Goal: Complete application form: Complete application form

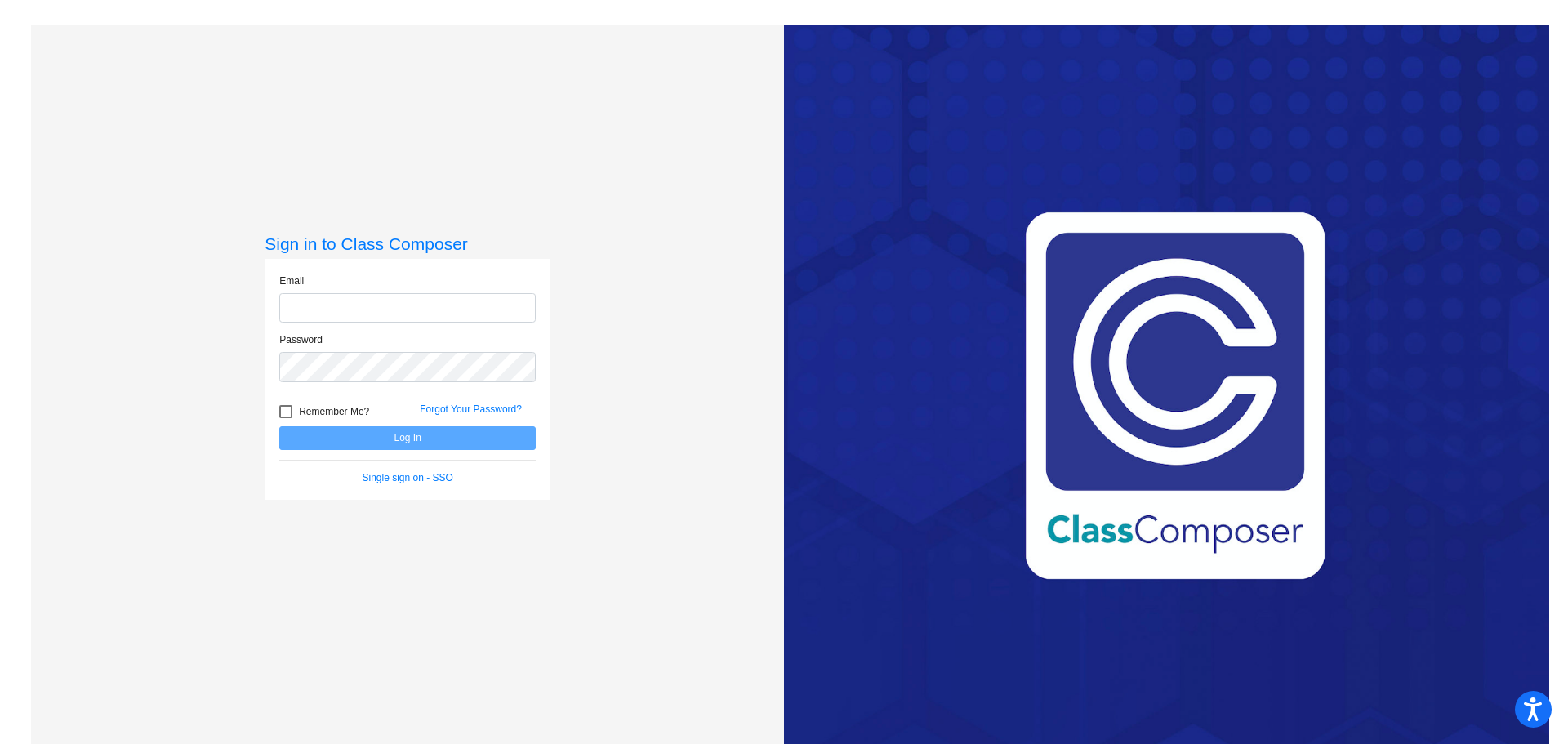
type input "[EMAIL_ADDRESS][DOMAIN_NAME]"
click at [403, 452] on form "Email [EMAIL_ADDRESS][DOMAIN_NAME] Password Remember Me? Forgot Your Password? …" at bounding box center [408, 380] width 257 height 212
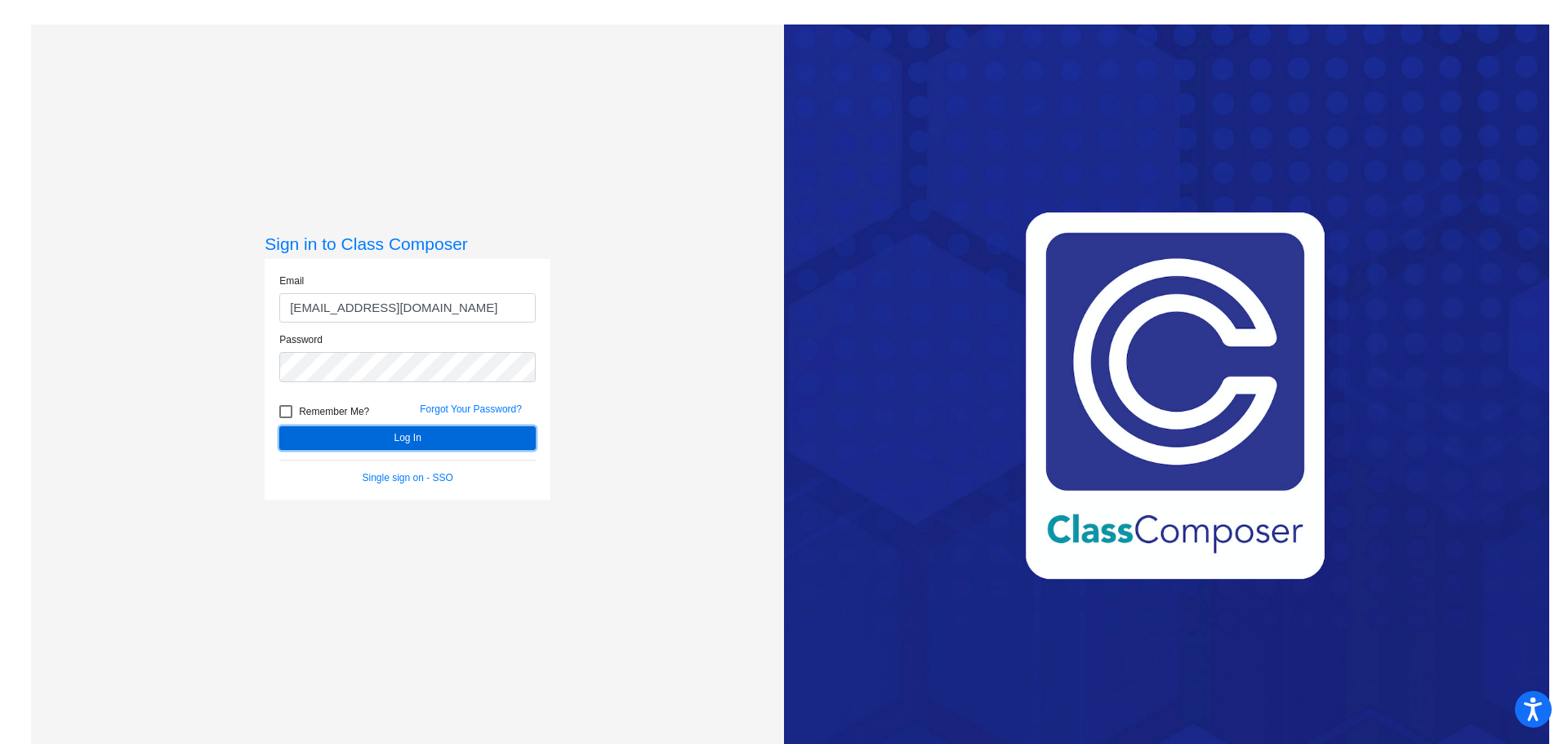
click at [434, 443] on button "Log In" at bounding box center [408, 438] width 257 height 24
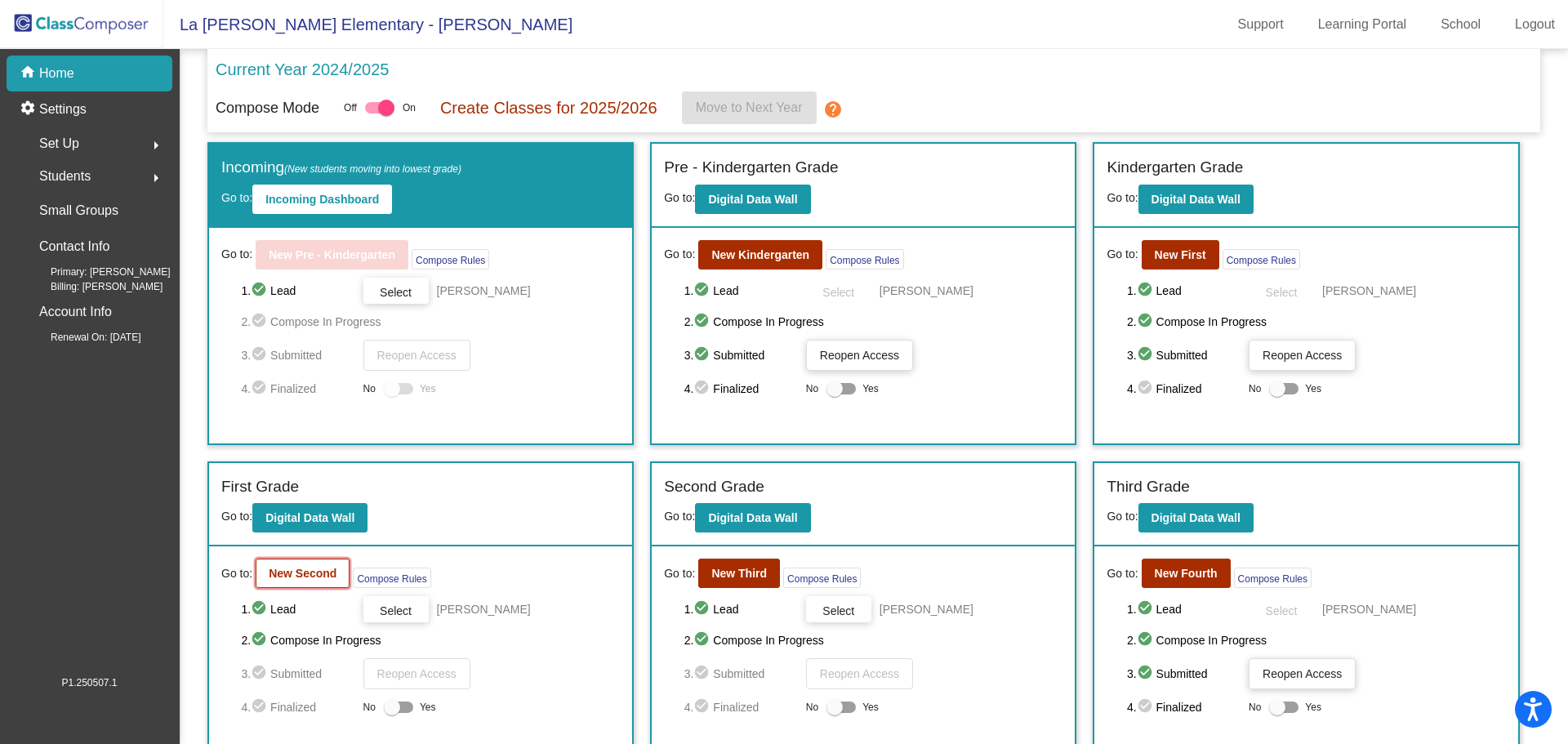
click at [298, 573] on b "New Second" at bounding box center [302, 573] width 68 height 13
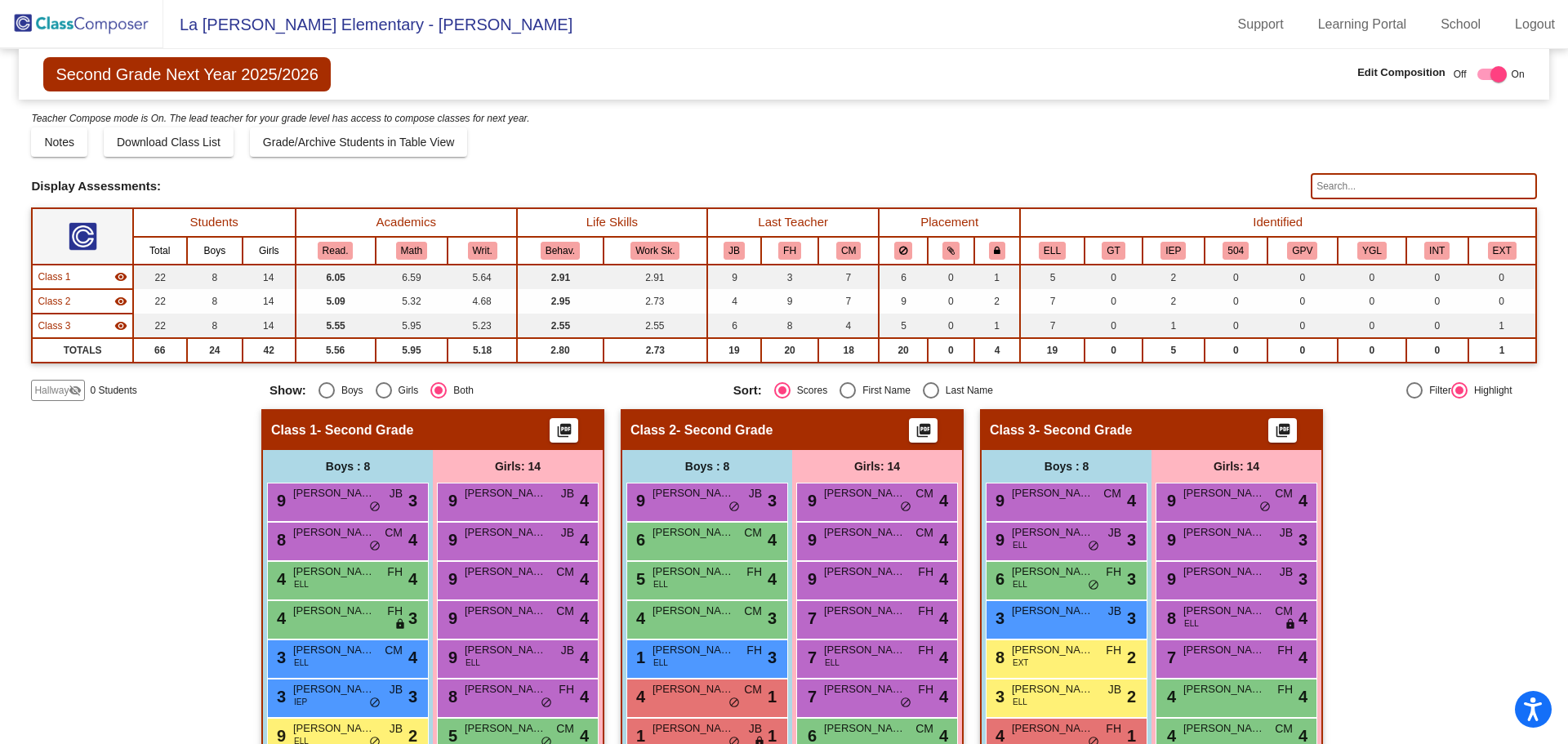
click at [63, 396] on span "Hallway" at bounding box center [52, 391] width 34 height 14
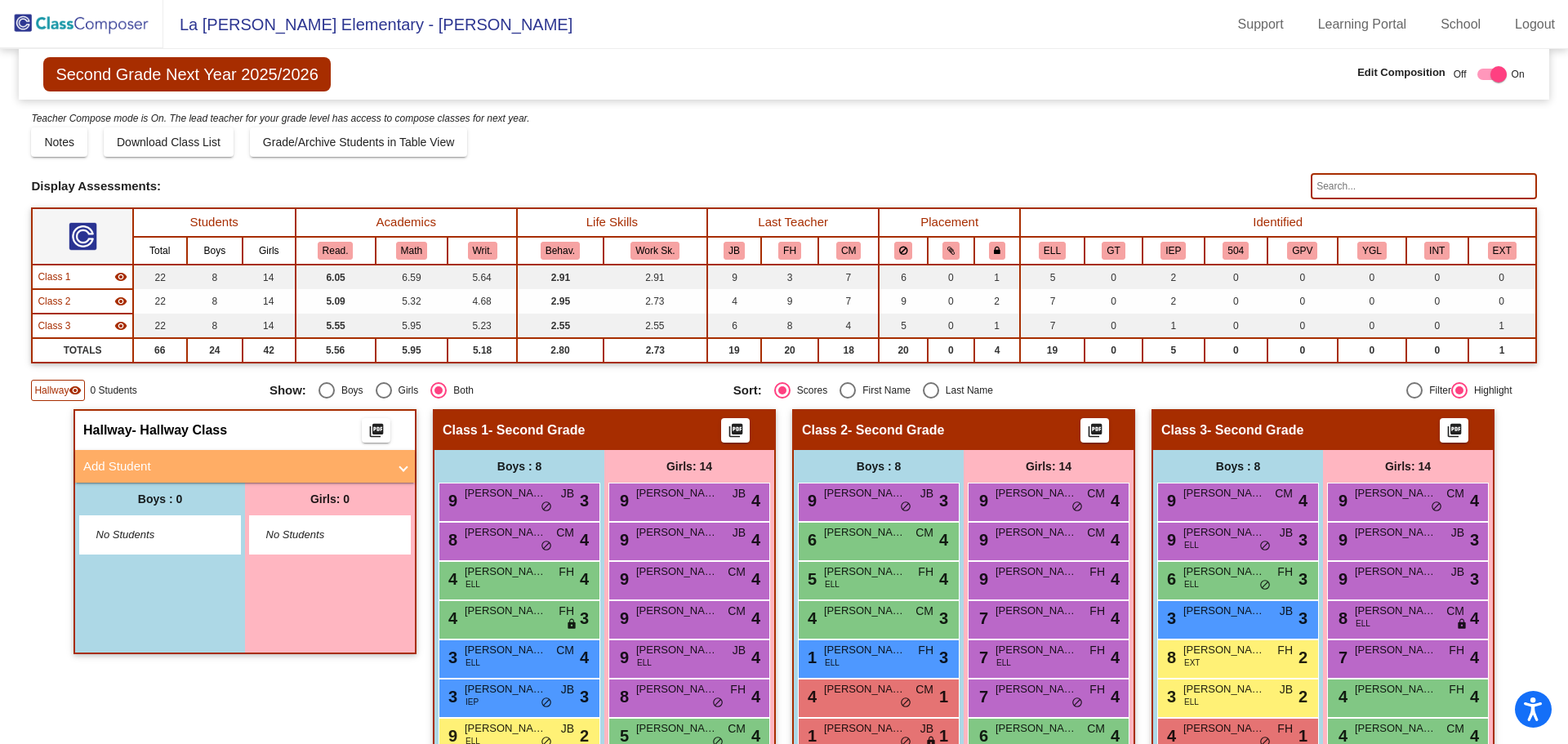
scroll to position [314, 0]
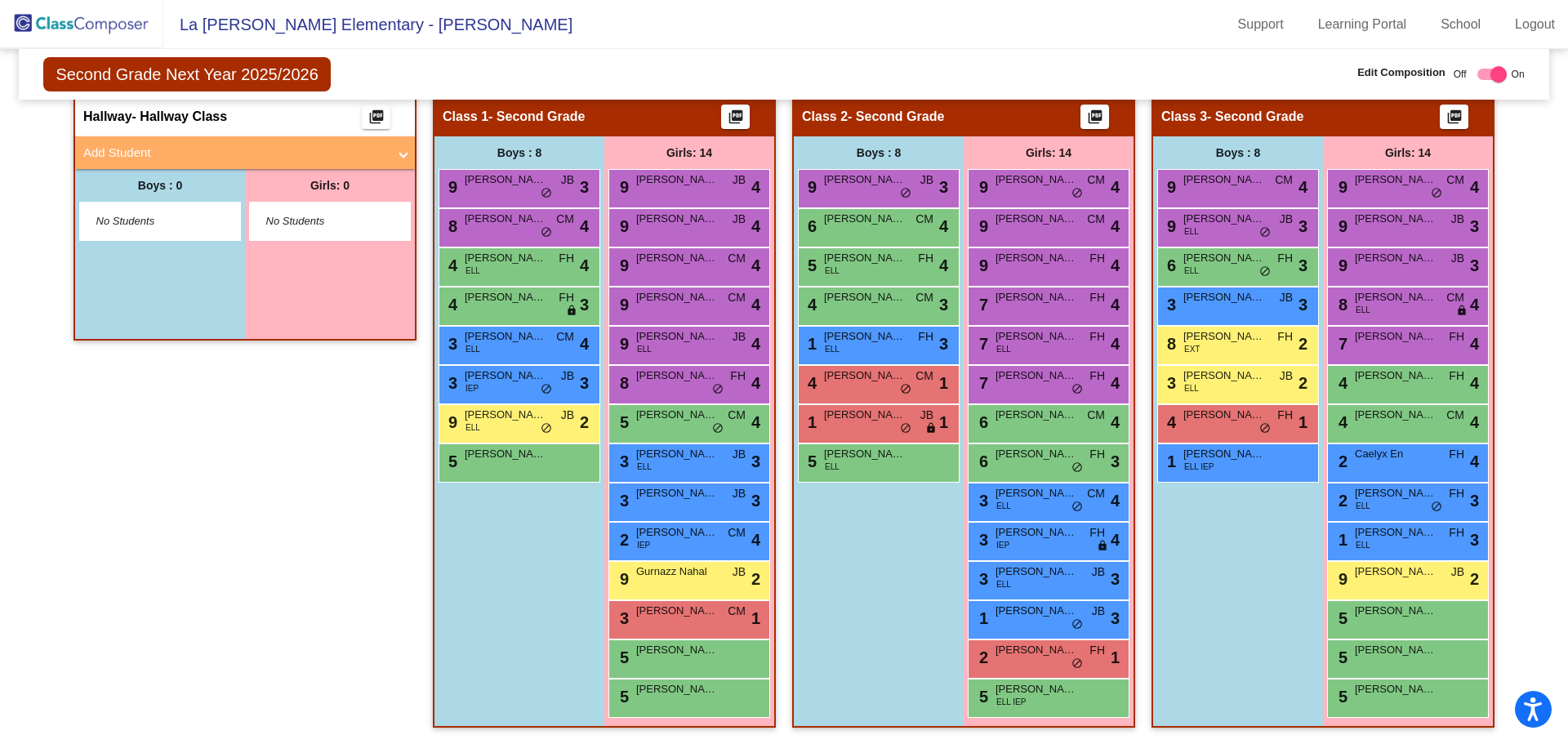
click at [203, 147] on mat-panel-title "Add Student" at bounding box center [235, 153] width 304 height 19
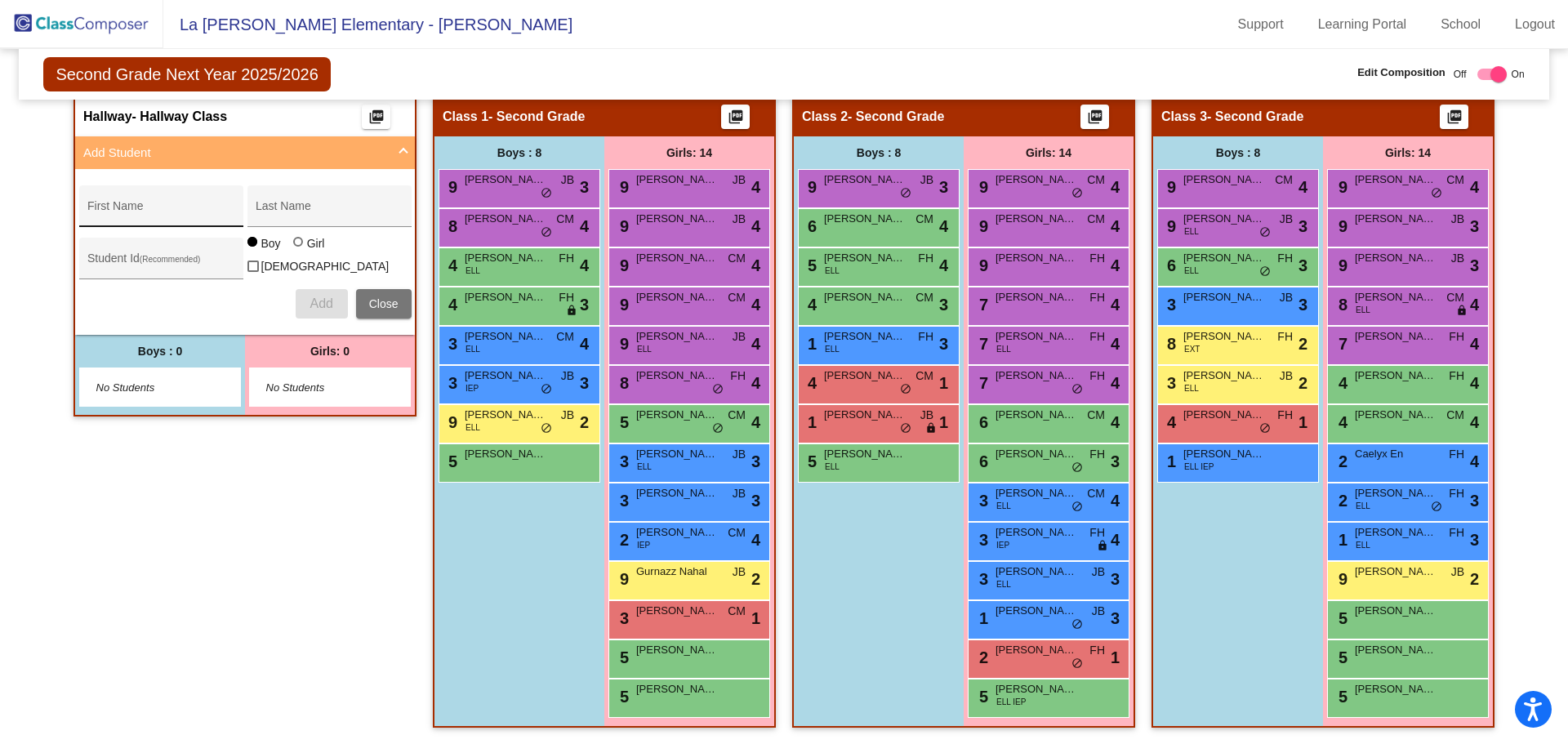
click at [147, 216] on input "First Name" at bounding box center [161, 212] width 147 height 13
type input "[PERSON_NAME]"
click at [136, 268] on input "Student Id (Recommended)" at bounding box center [161, 264] width 147 height 13
click at [323, 297] on span "Add" at bounding box center [320, 303] width 23 height 14
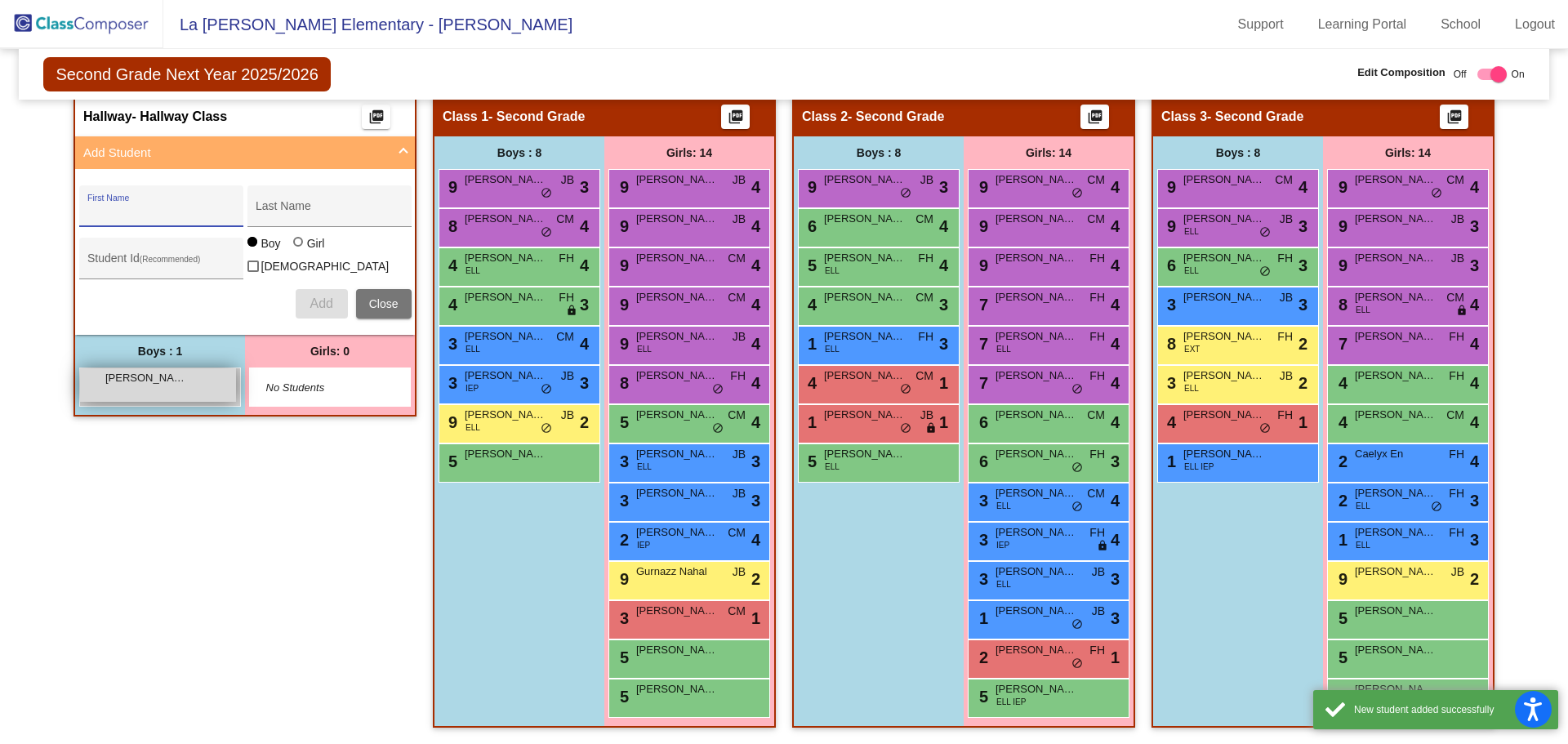
click at [198, 381] on div "[PERSON_NAME] lock do_not_disturb_alt" at bounding box center [158, 384] width 156 height 33
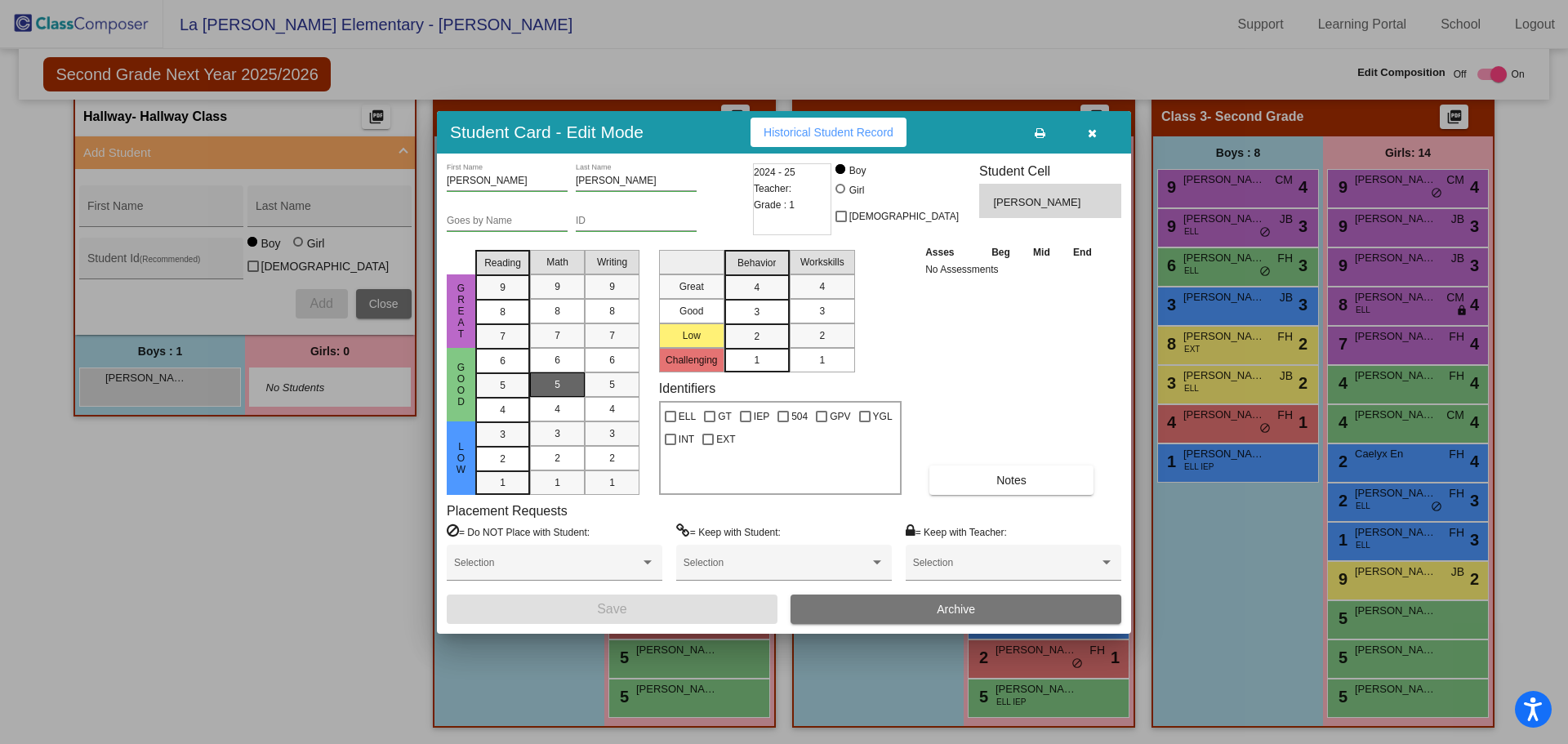
drag, startPoint x: 496, startPoint y: 376, endPoint x: 566, endPoint y: 392, distance: 71.8
click at [508, 373] on div "5" at bounding box center [502, 361] width 32 height 24
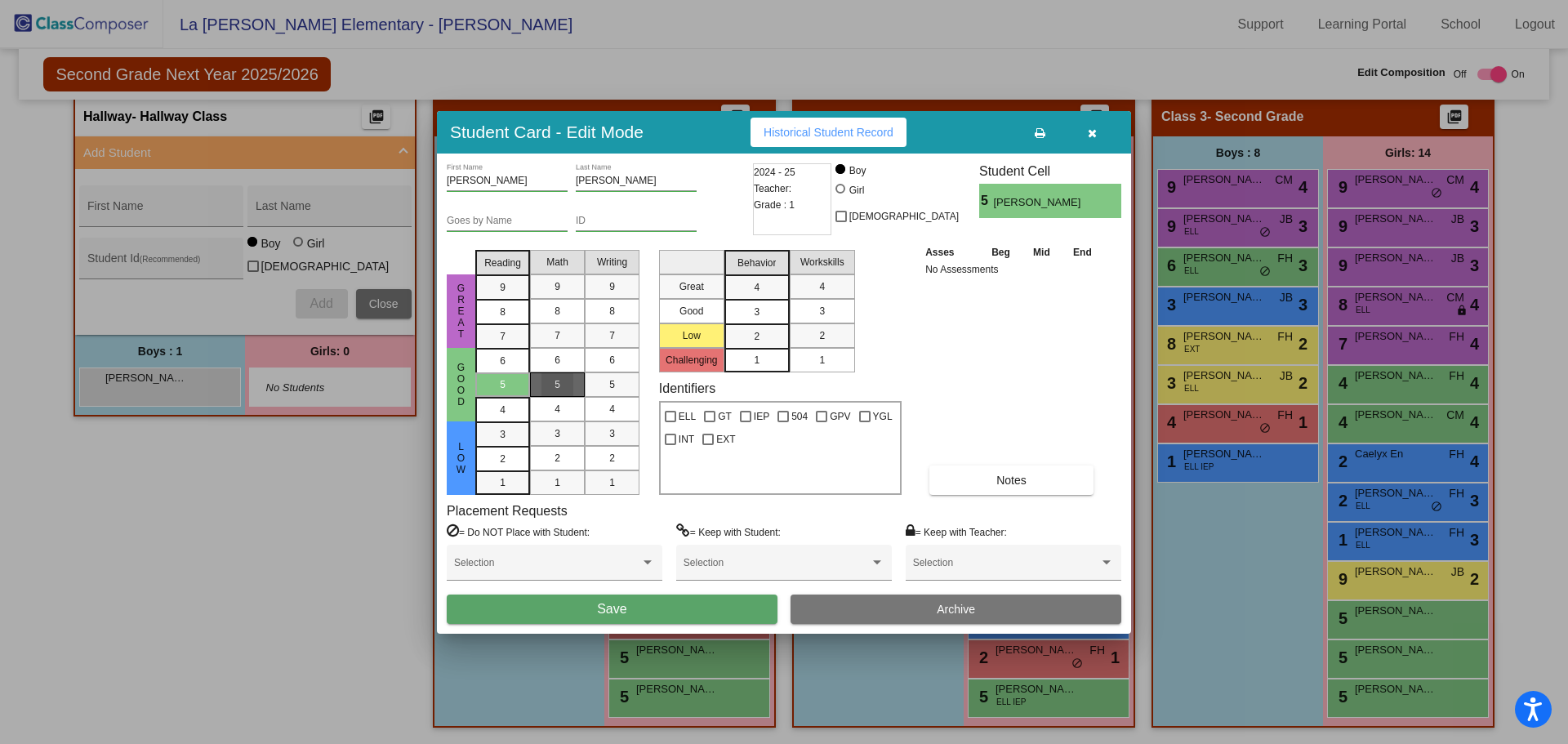
click at [571, 392] on div "5" at bounding box center [557, 384] width 32 height 24
click at [603, 391] on div "5" at bounding box center [611, 384] width 32 height 24
click at [626, 599] on button "Save" at bounding box center [612, 609] width 331 height 30
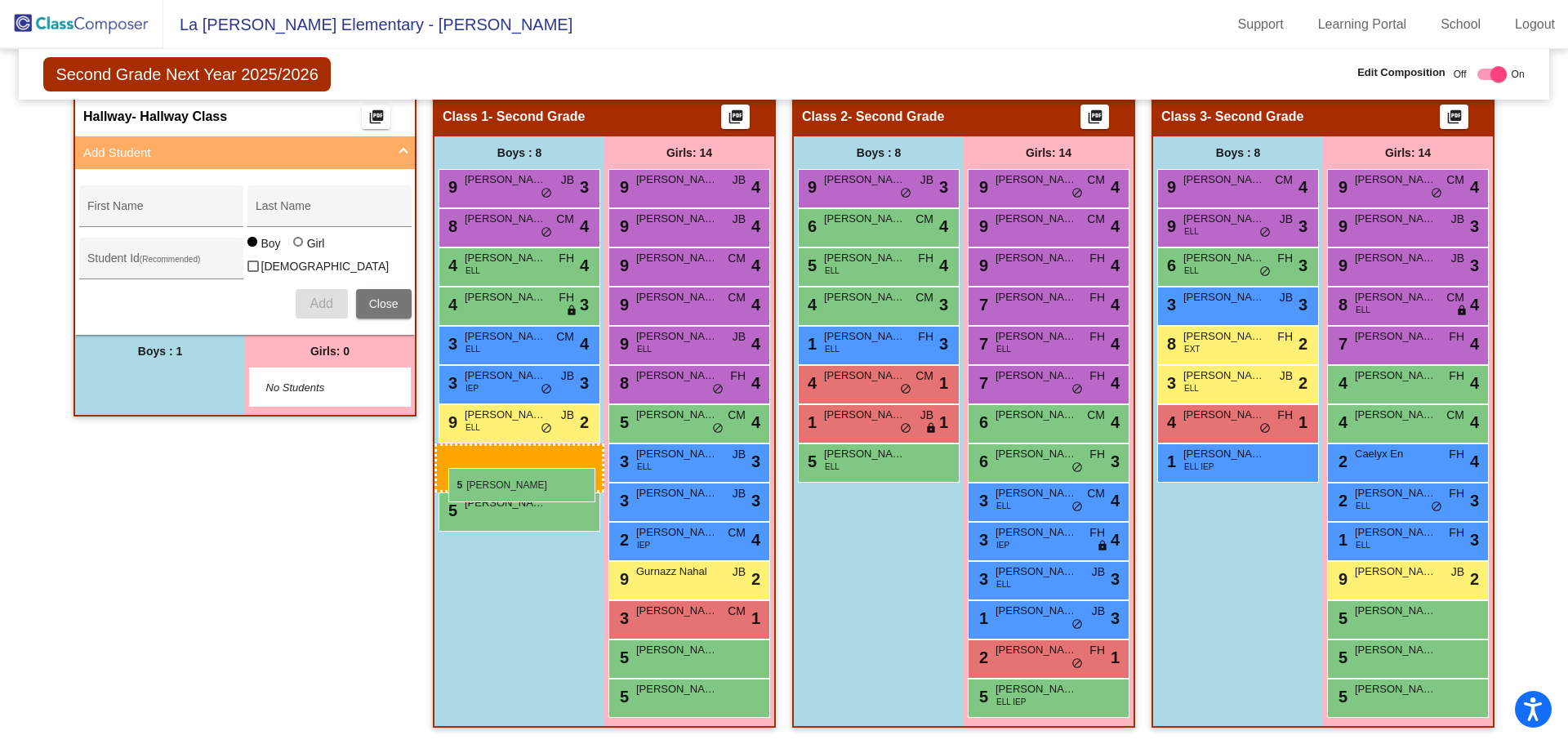
drag, startPoint x: 188, startPoint y: 393, endPoint x: 449, endPoint y: 468, distance: 271.6
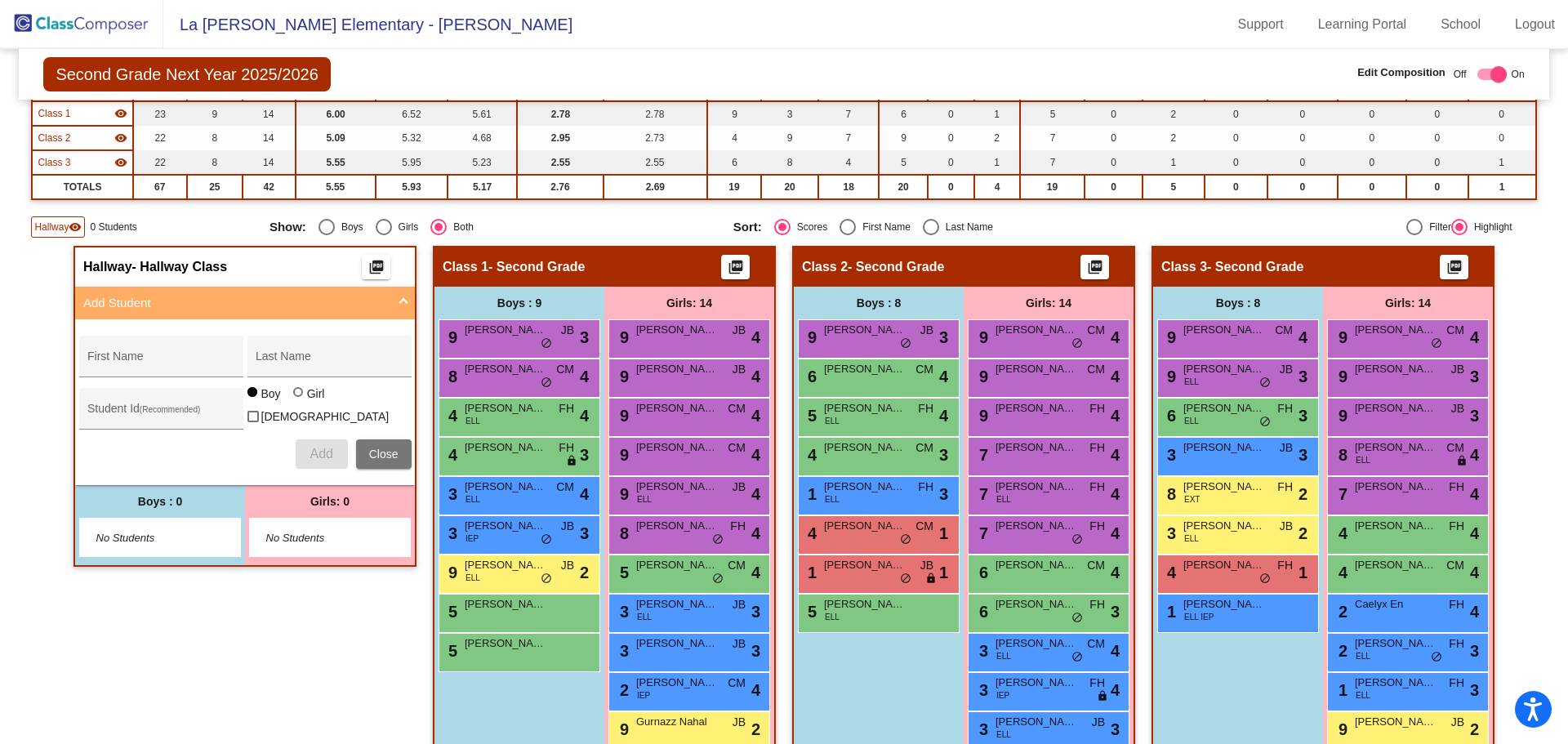
scroll to position [245, 0]
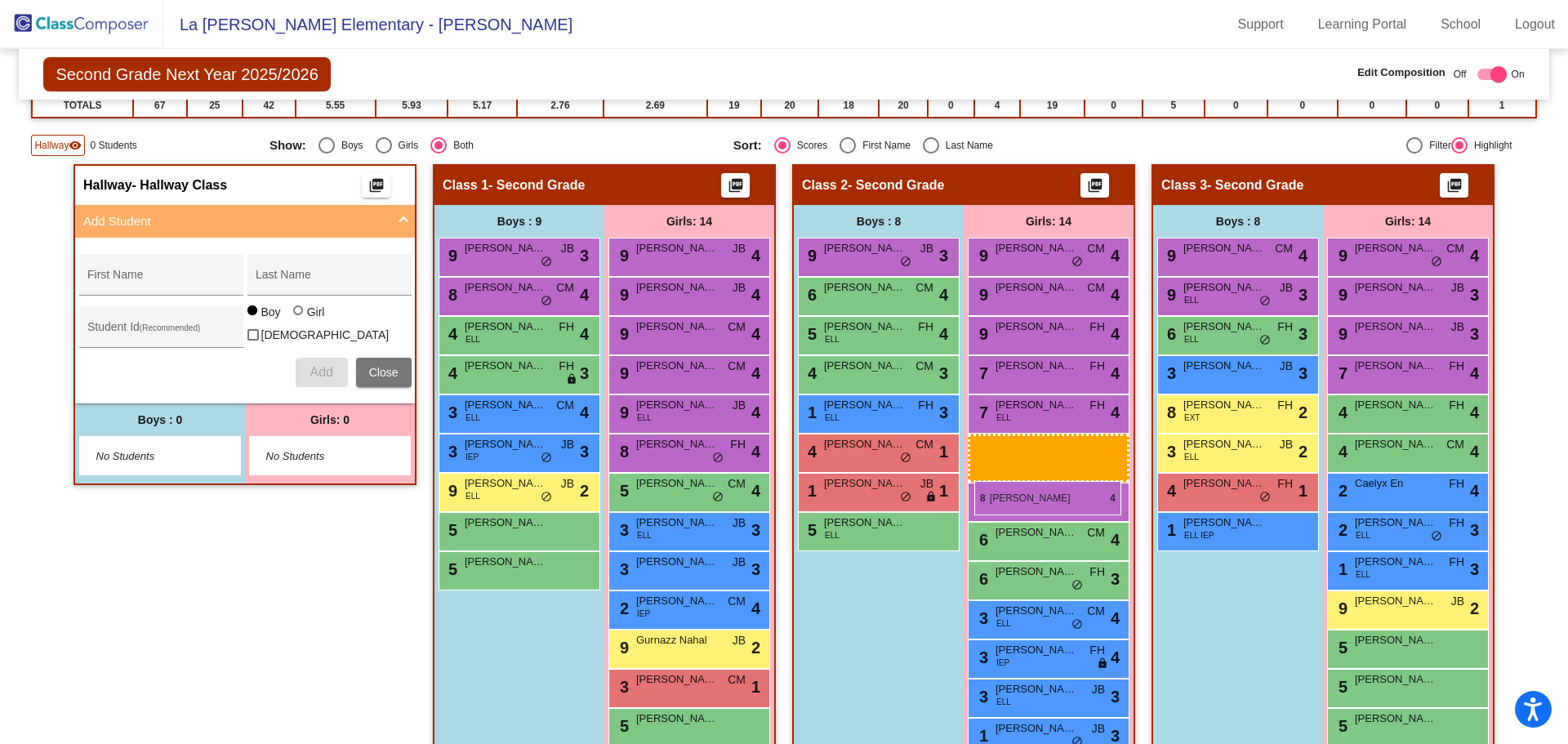
drag, startPoint x: 1378, startPoint y: 375, endPoint x: 975, endPoint y: 481, distance: 416.7
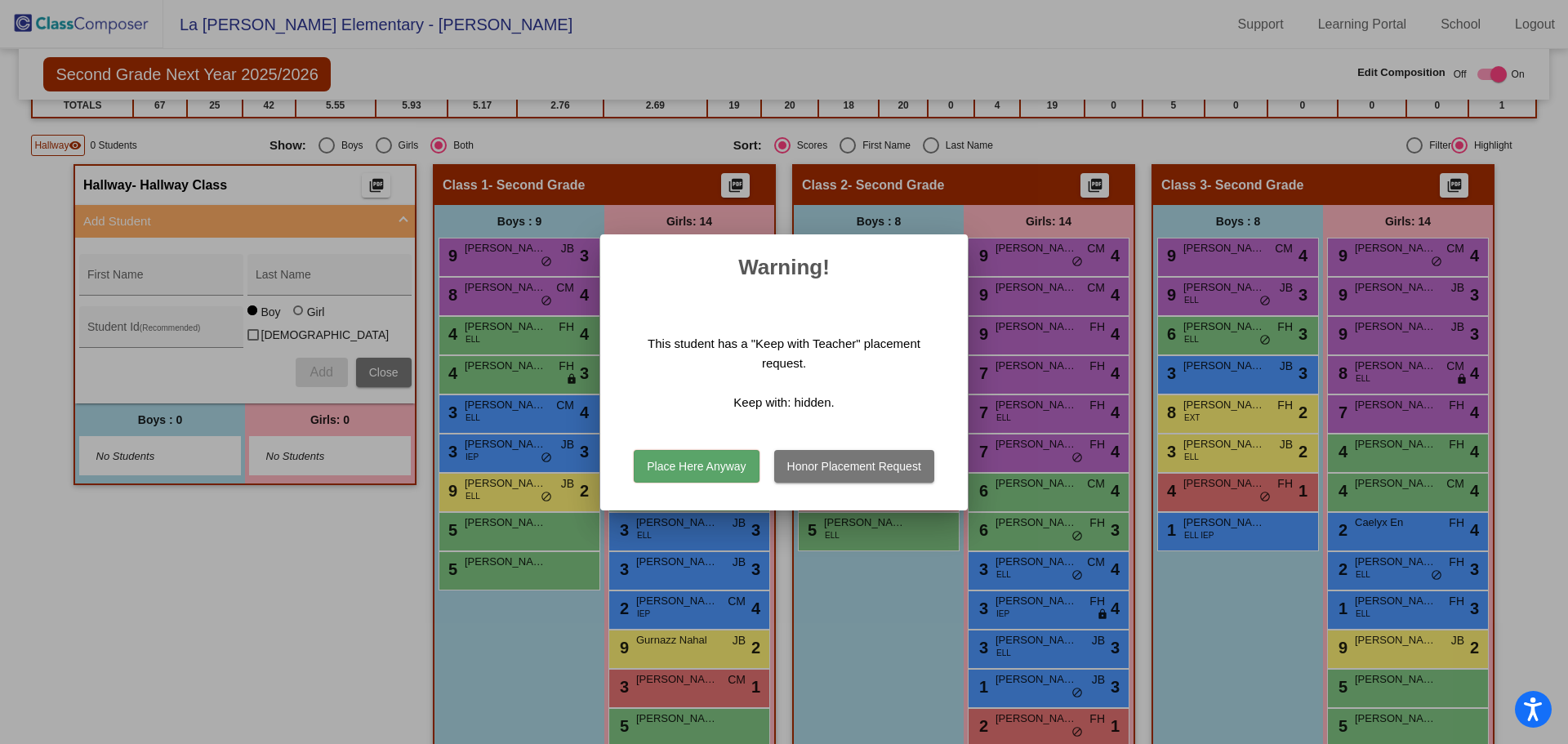
click at [721, 466] on button "Place Here Anyway" at bounding box center [696, 466] width 125 height 33
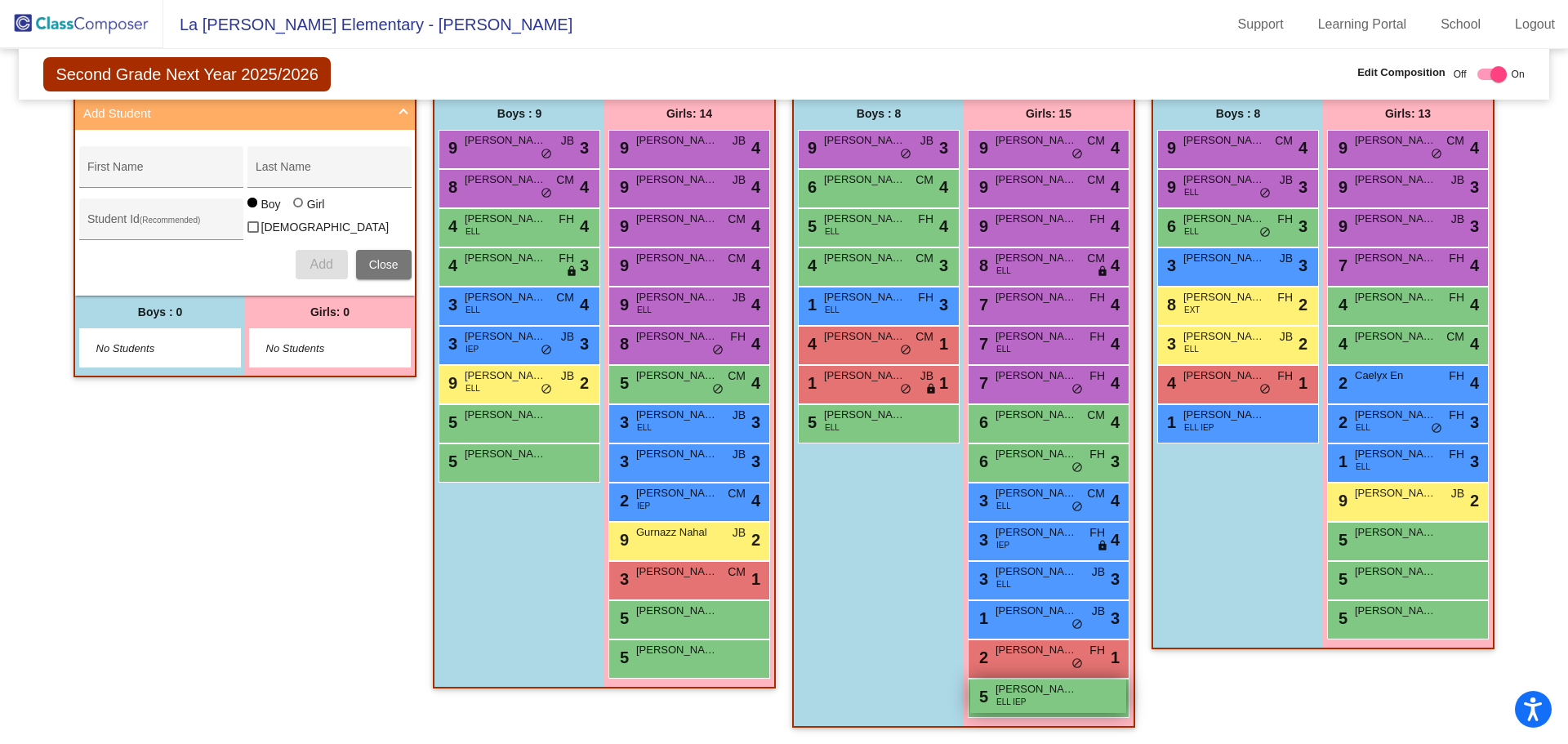
scroll to position [271, 0]
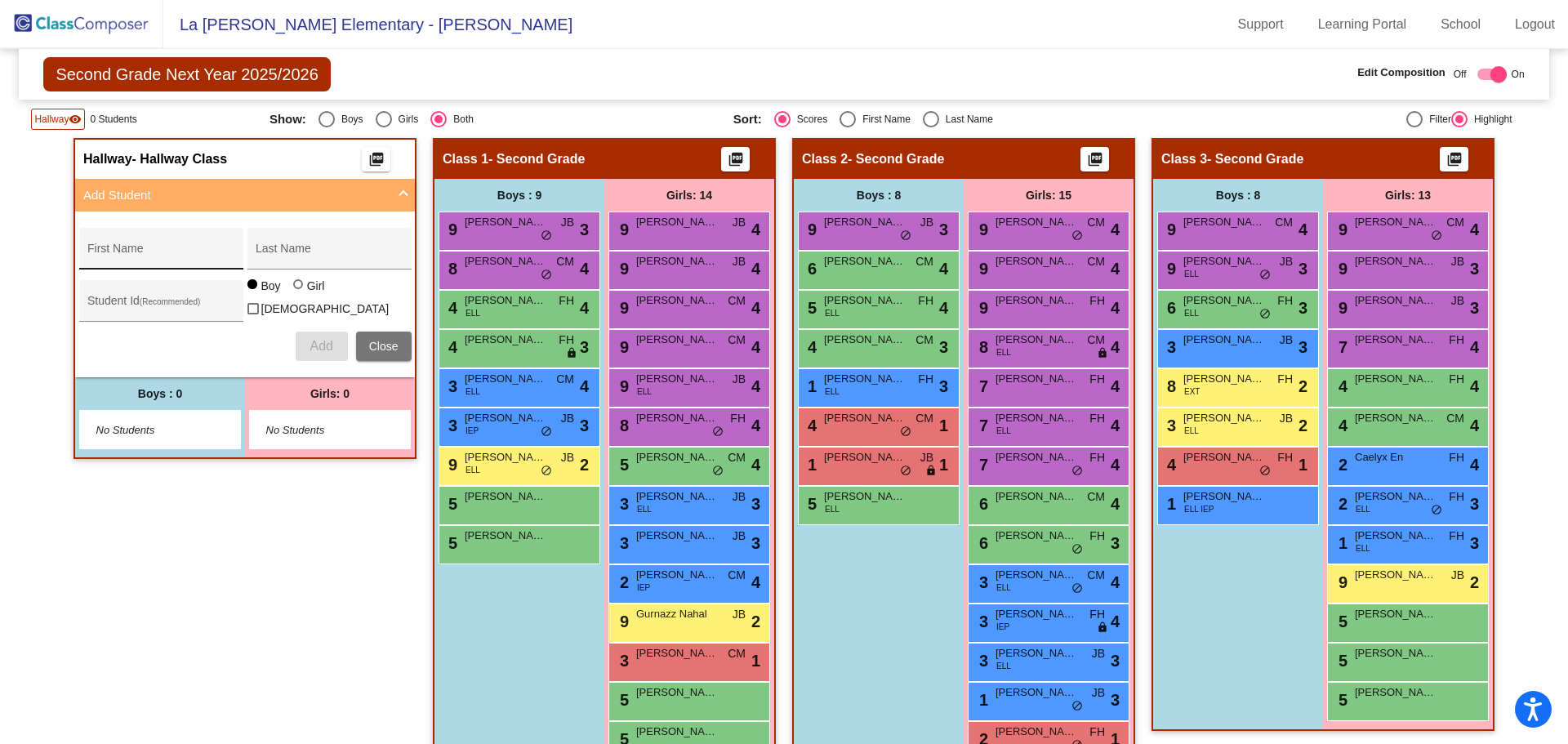
click at [154, 260] on div "First Name" at bounding box center [161, 253] width 147 height 33
click at [56, 30] on img at bounding box center [81, 24] width 164 height 48
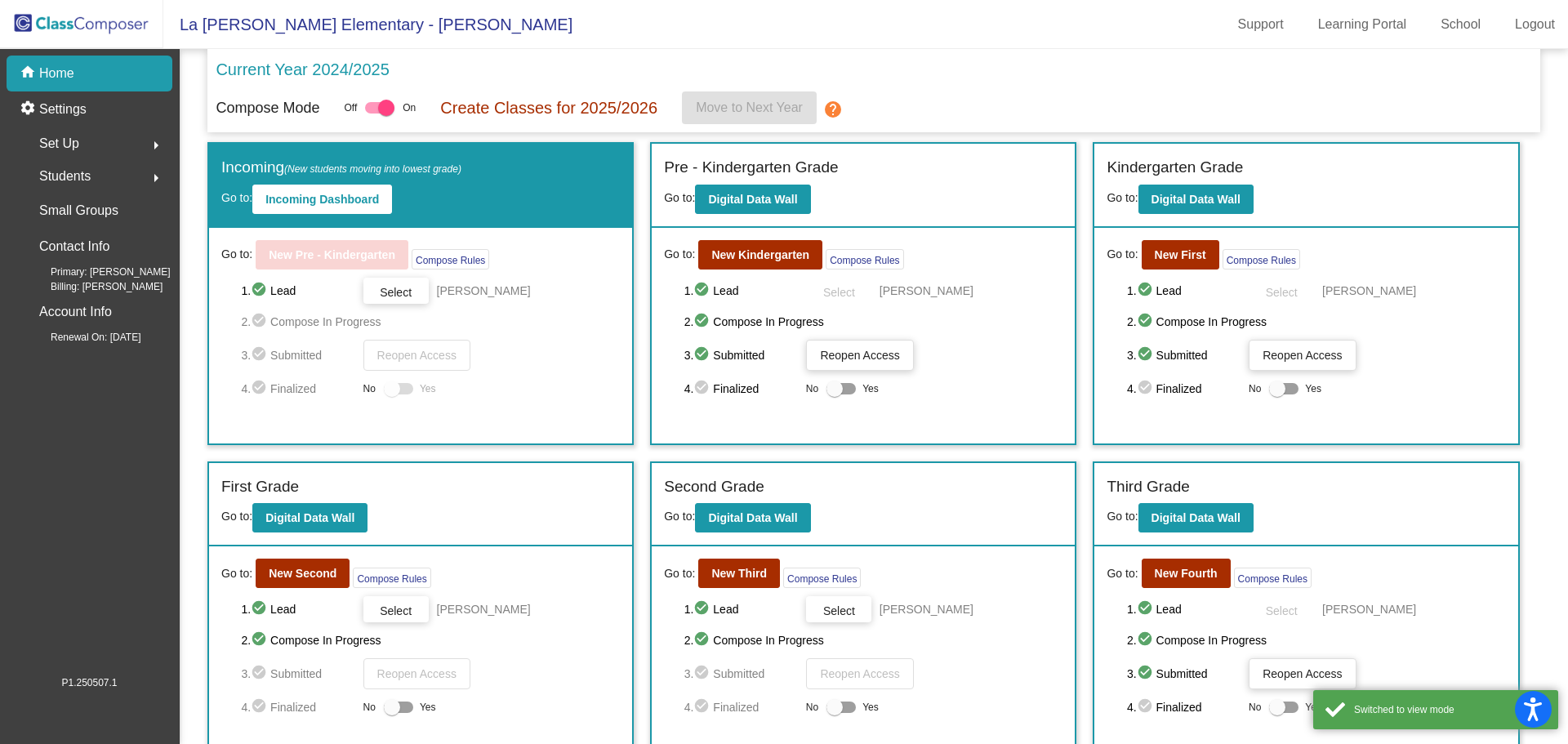
scroll to position [81, 0]
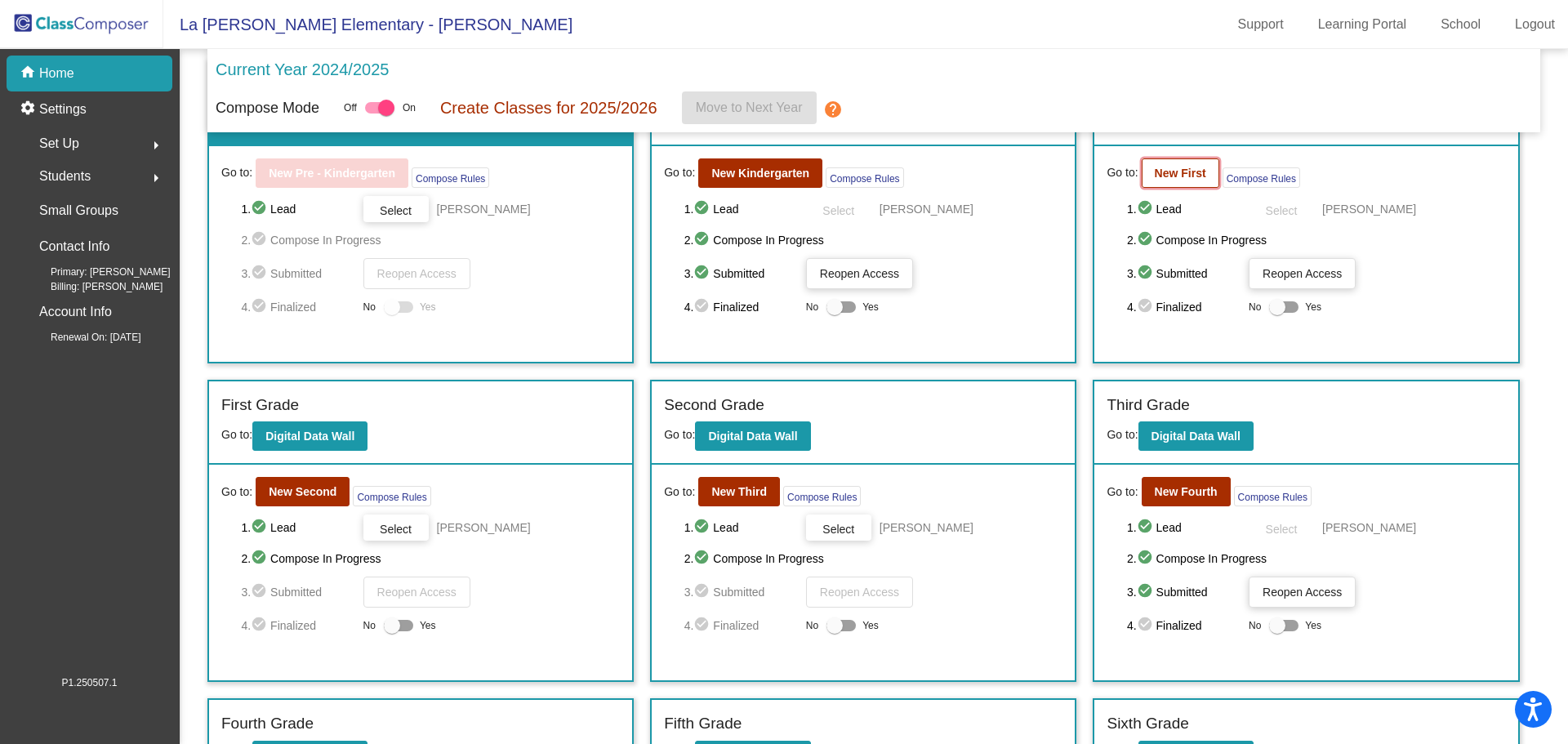
click at [1166, 169] on b "New First" at bounding box center [1180, 173] width 52 height 13
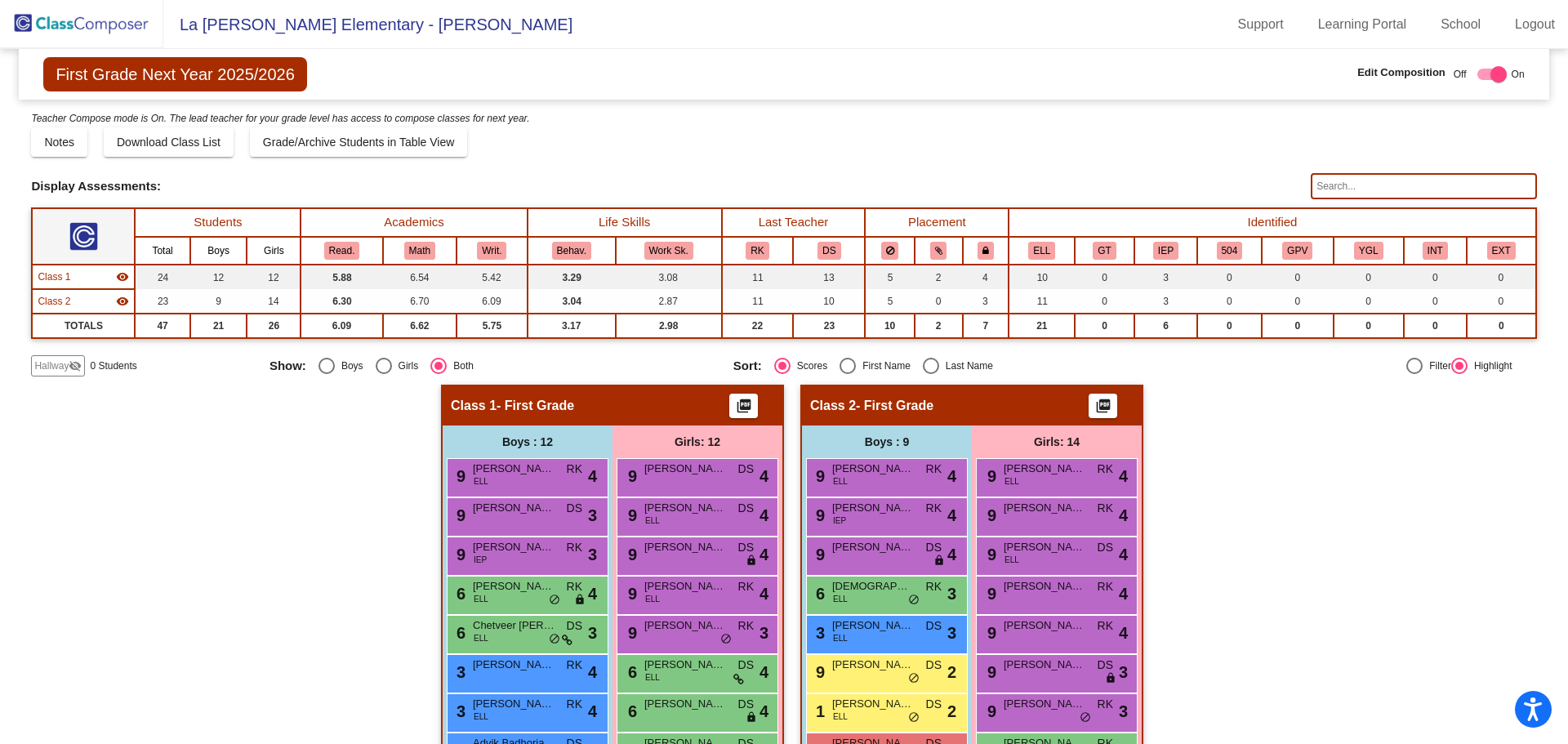
click at [1357, 185] on input "text" at bounding box center [1423, 185] width 225 height 26
click at [123, 14] on img at bounding box center [81, 24] width 164 height 48
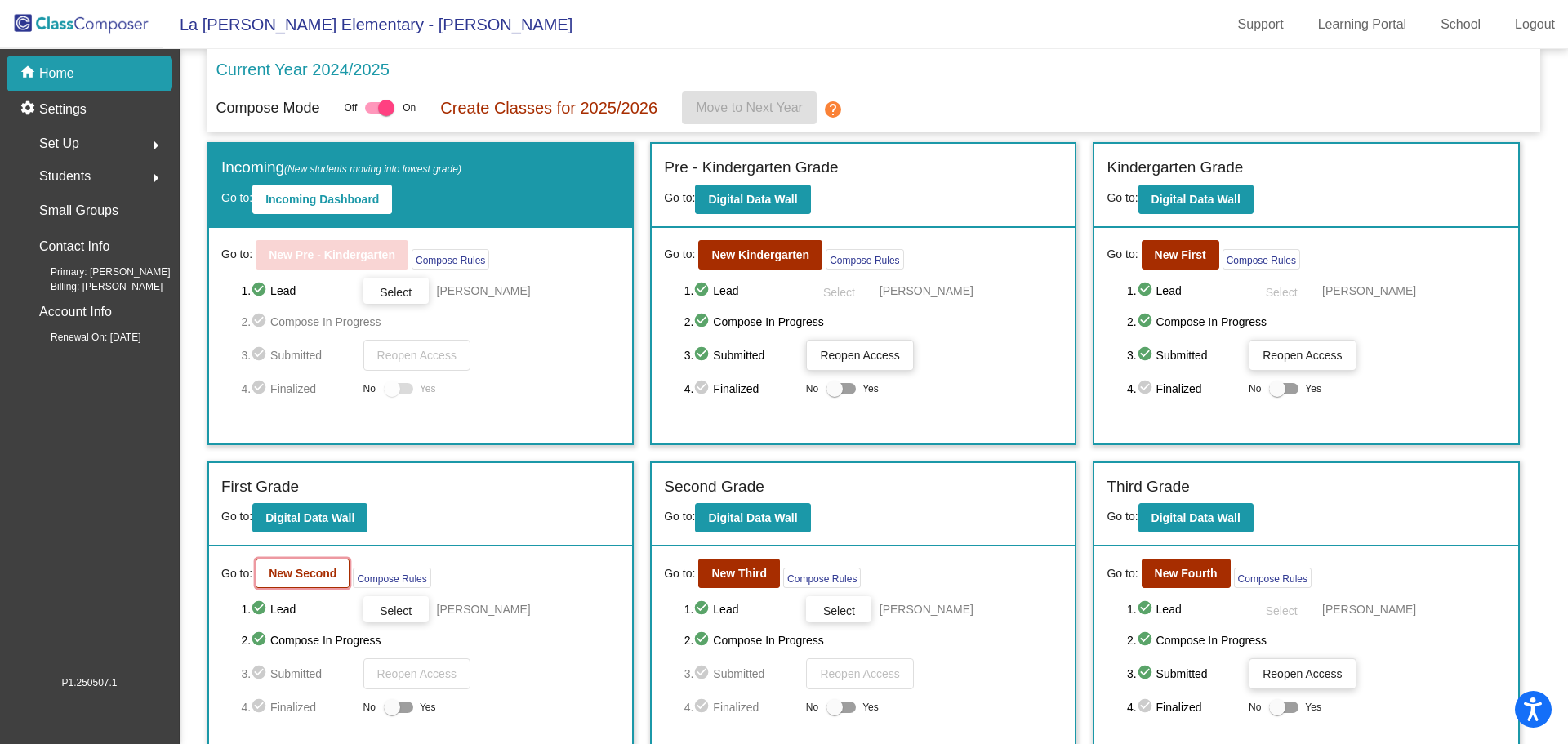
click at [308, 568] on b "New Second" at bounding box center [302, 573] width 68 height 13
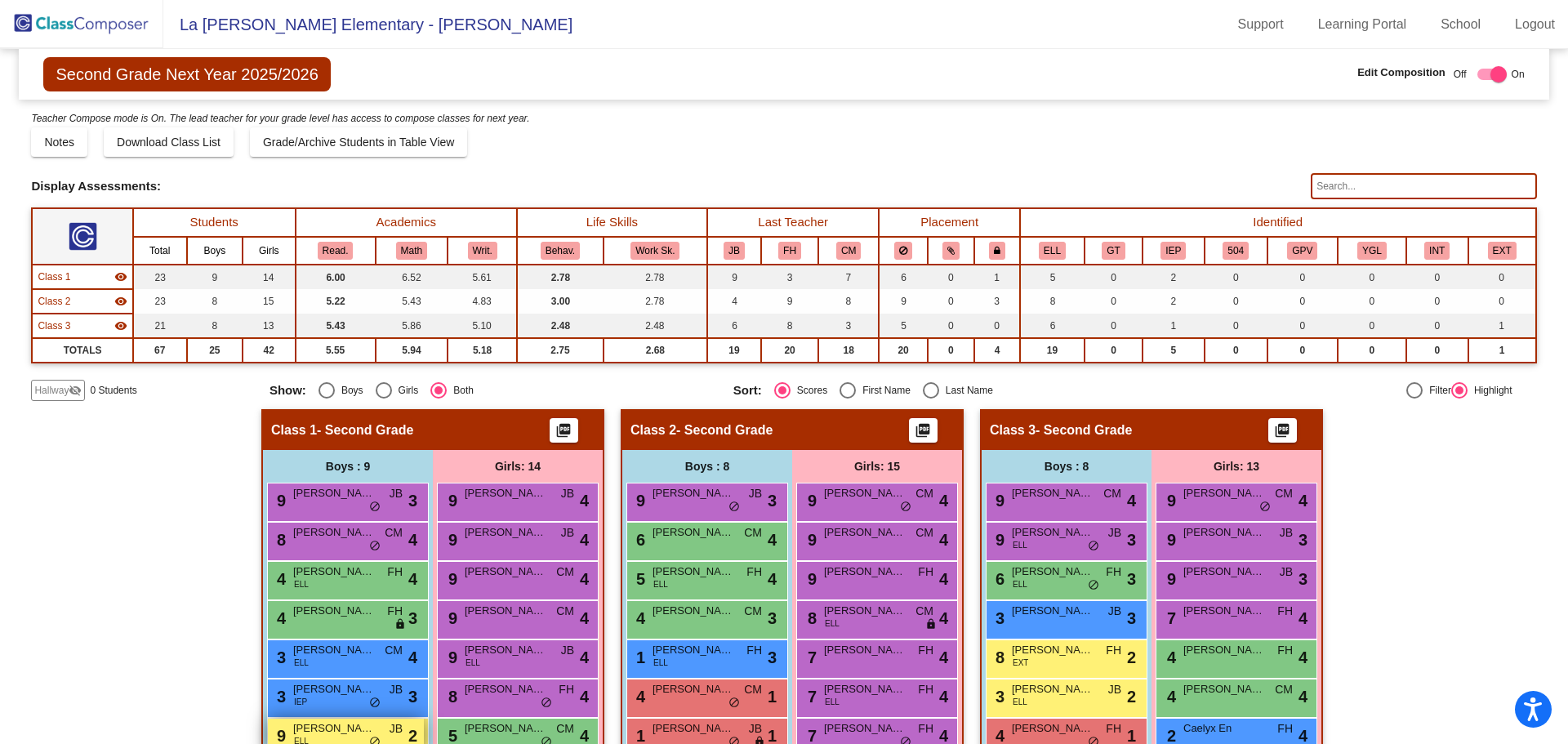
scroll to position [353, 0]
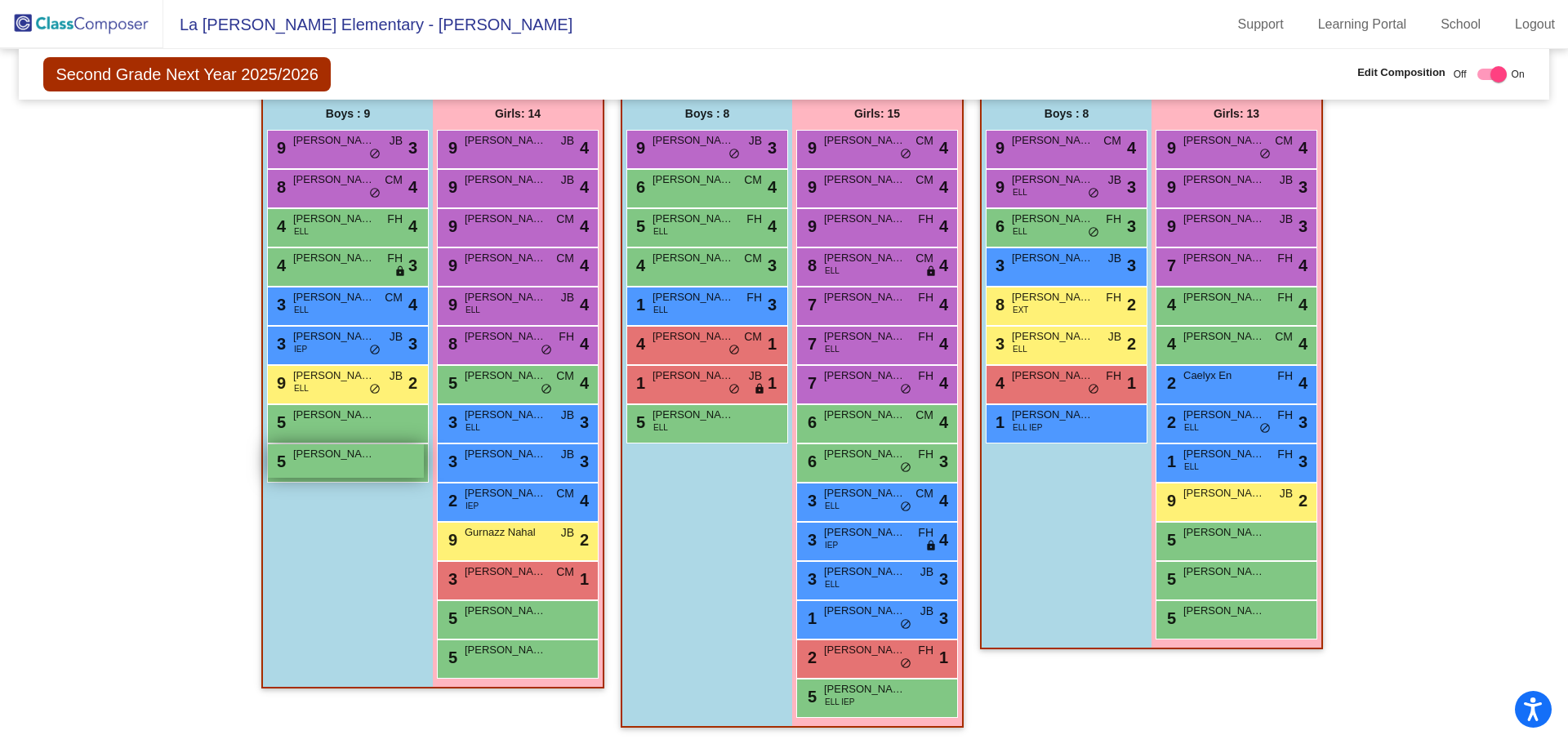
click at [374, 463] on div "5 [PERSON_NAME] lock do_not_disturb_alt" at bounding box center [345, 460] width 156 height 33
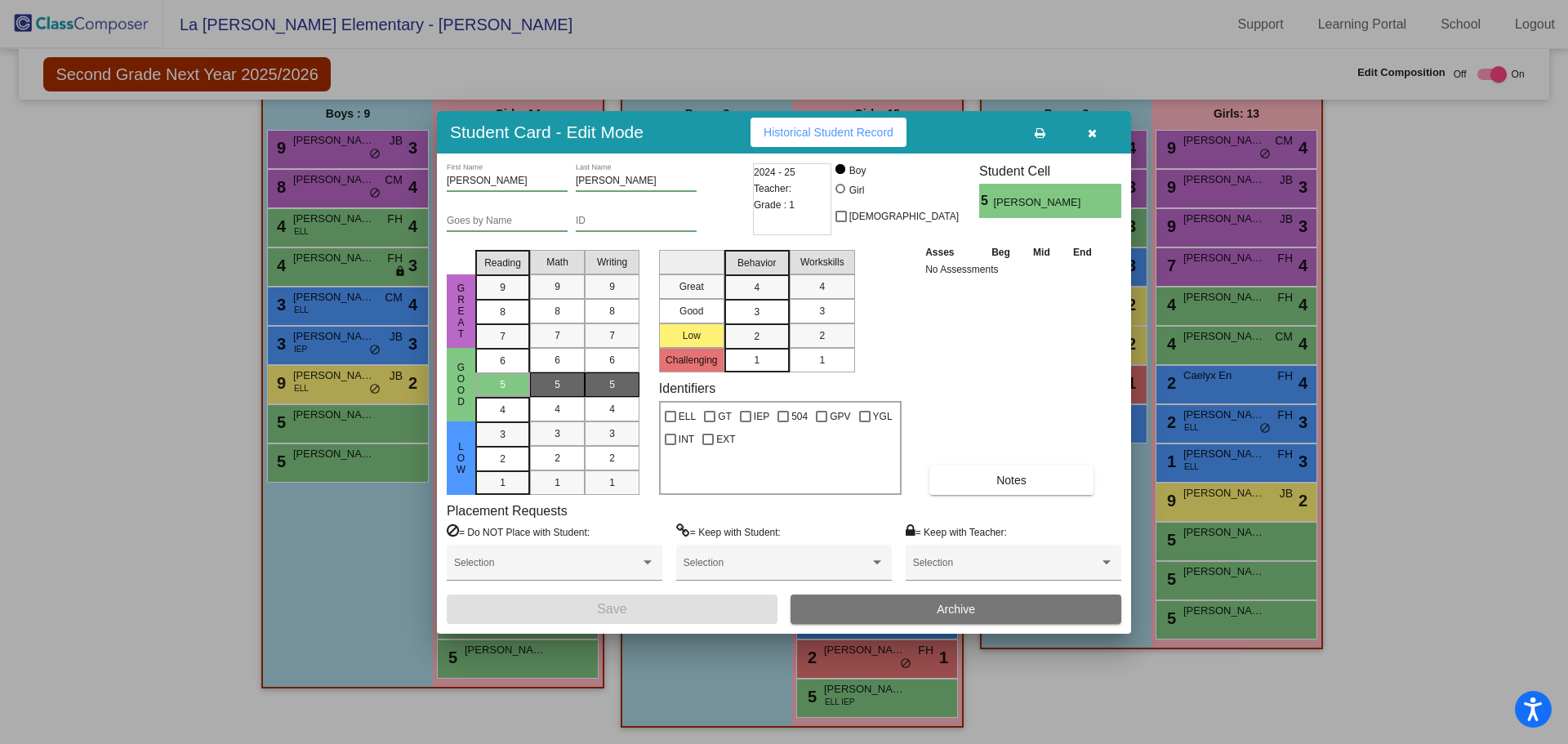
click at [609, 222] on input "ID" at bounding box center [637, 221] width 121 height 12
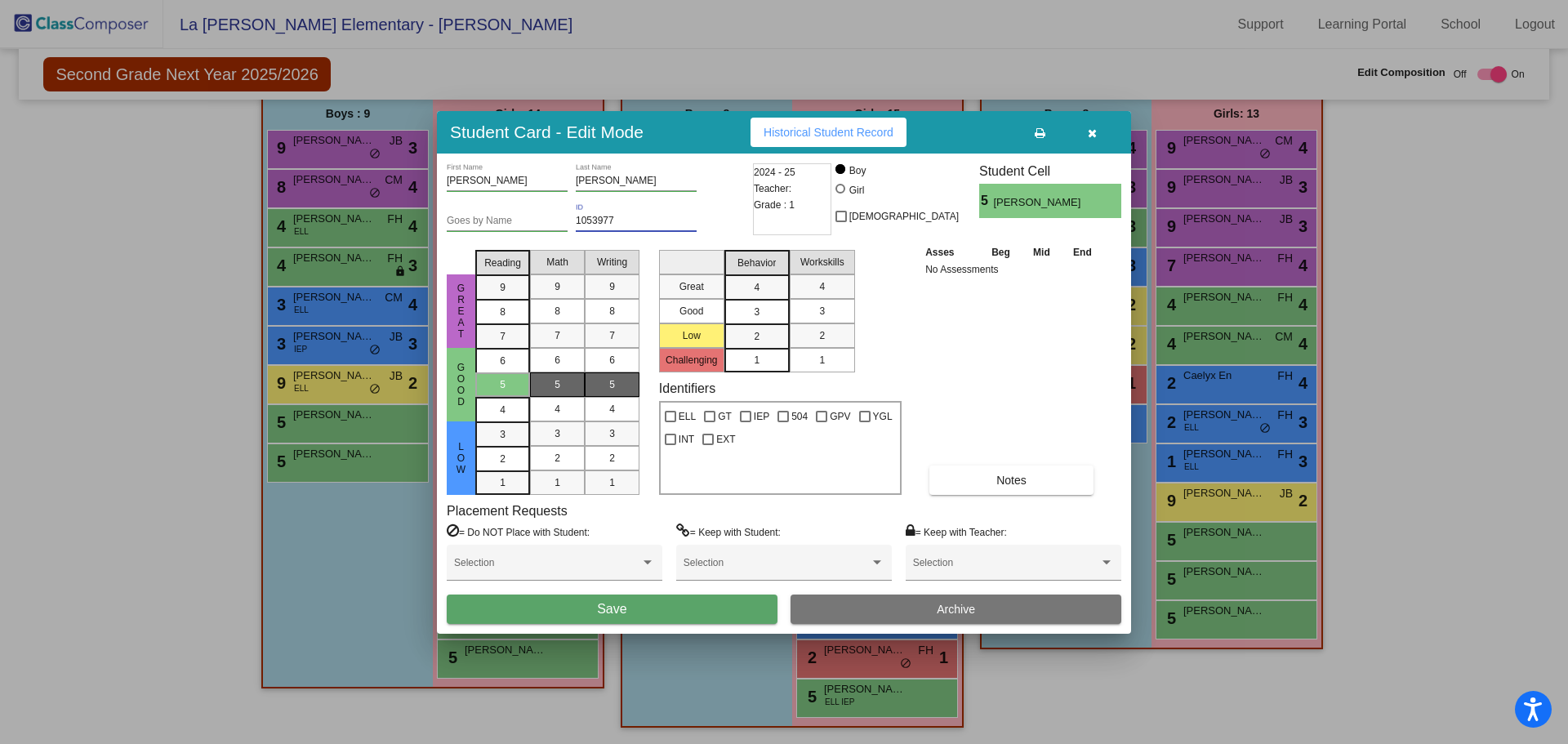
type input "1053977"
click at [686, 616] on button "Save" at bounding box center [612, 609] width 331 height 30
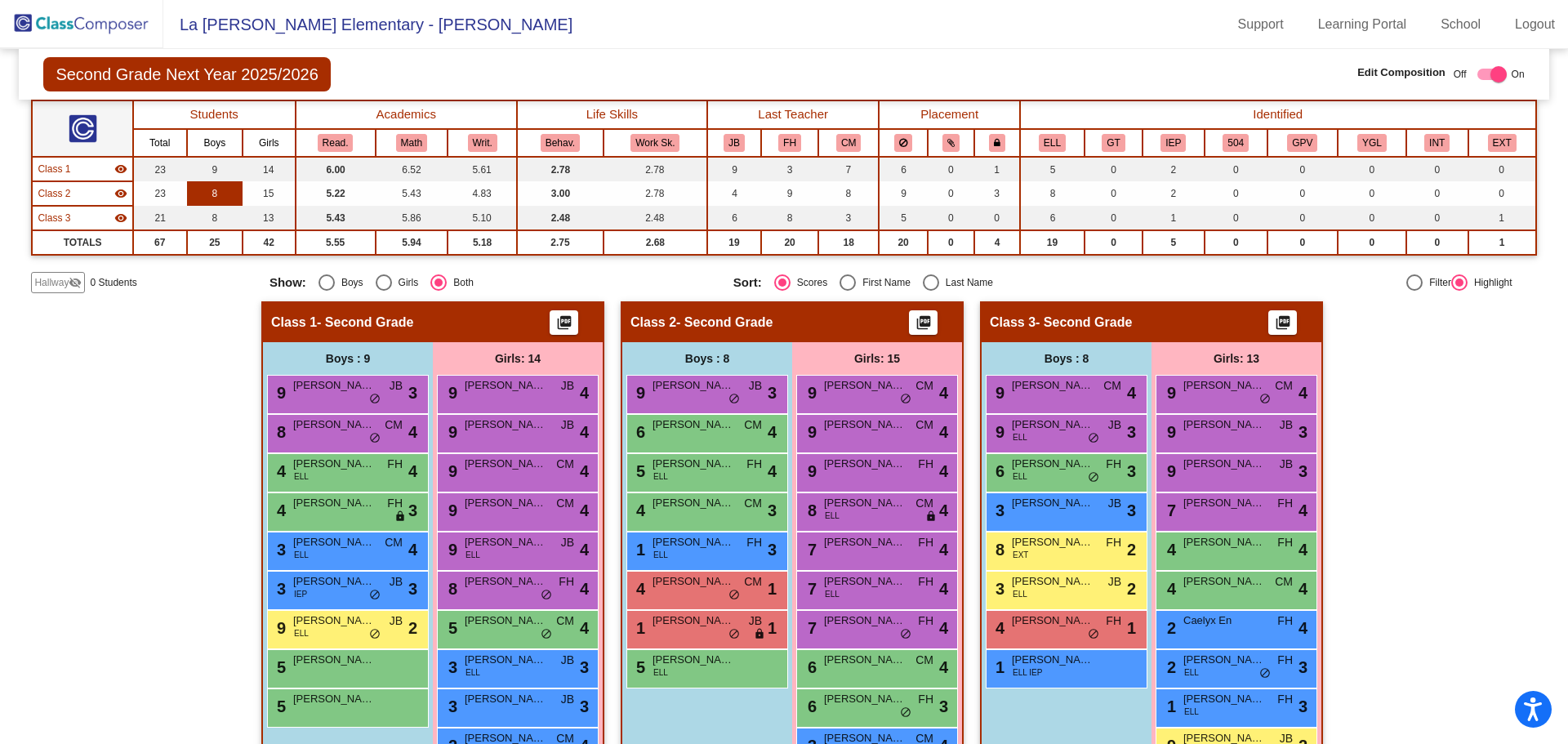
scroll to position [26, 0]
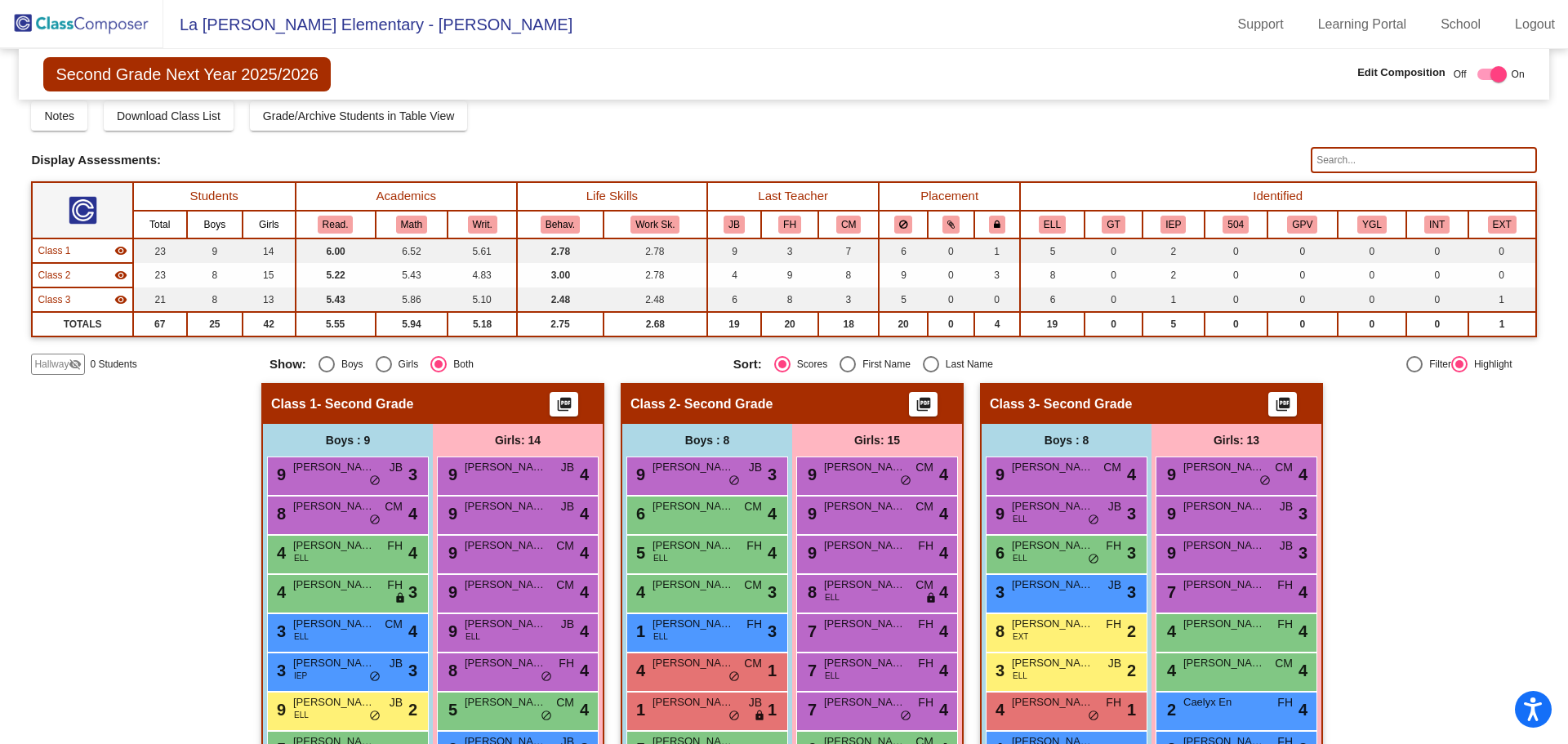
click at [60, 27] on img at bounding box center [81, 24] width 164 height 48
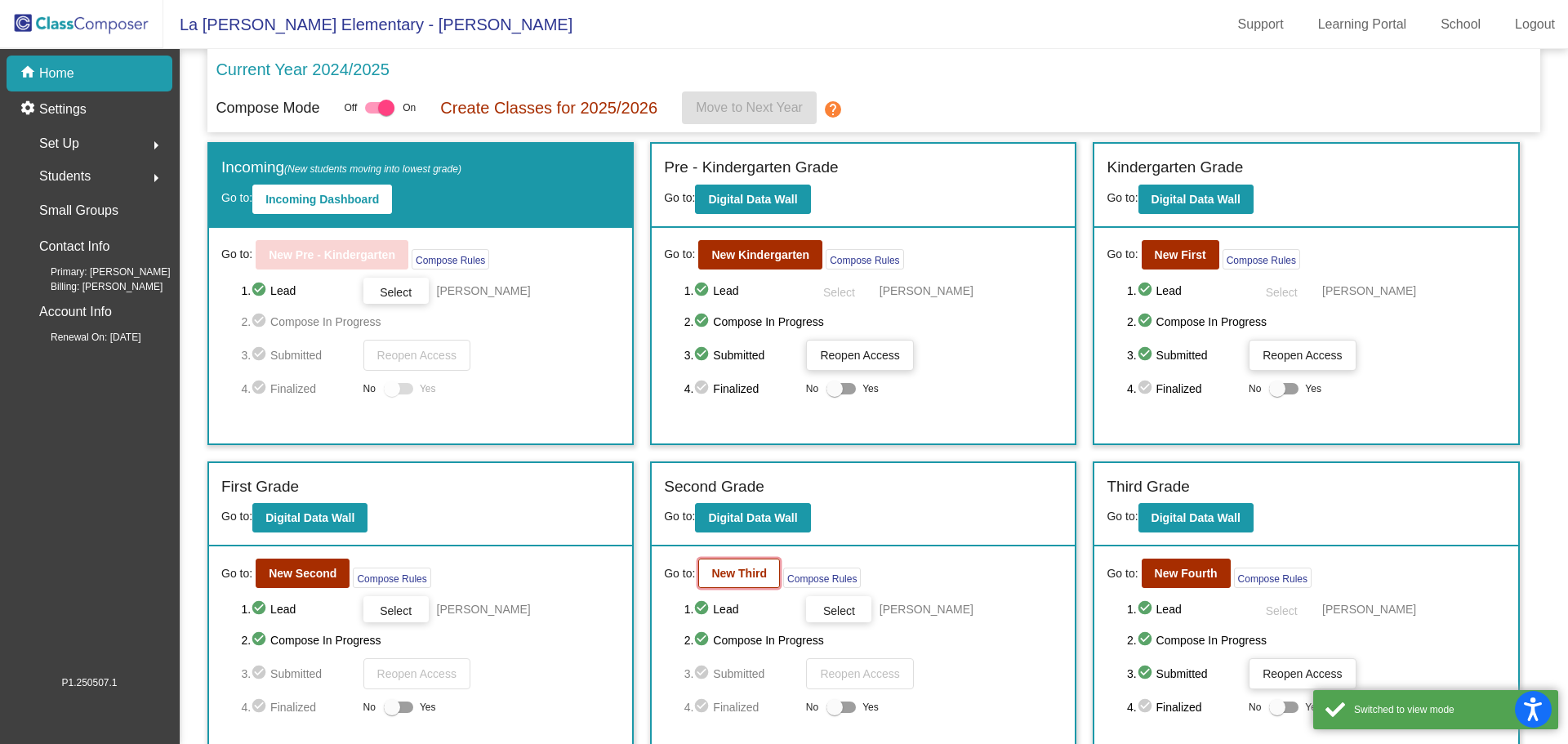
click at [743, 567] on b "New Third" at bounding box center [739, 573] width 55 height 13
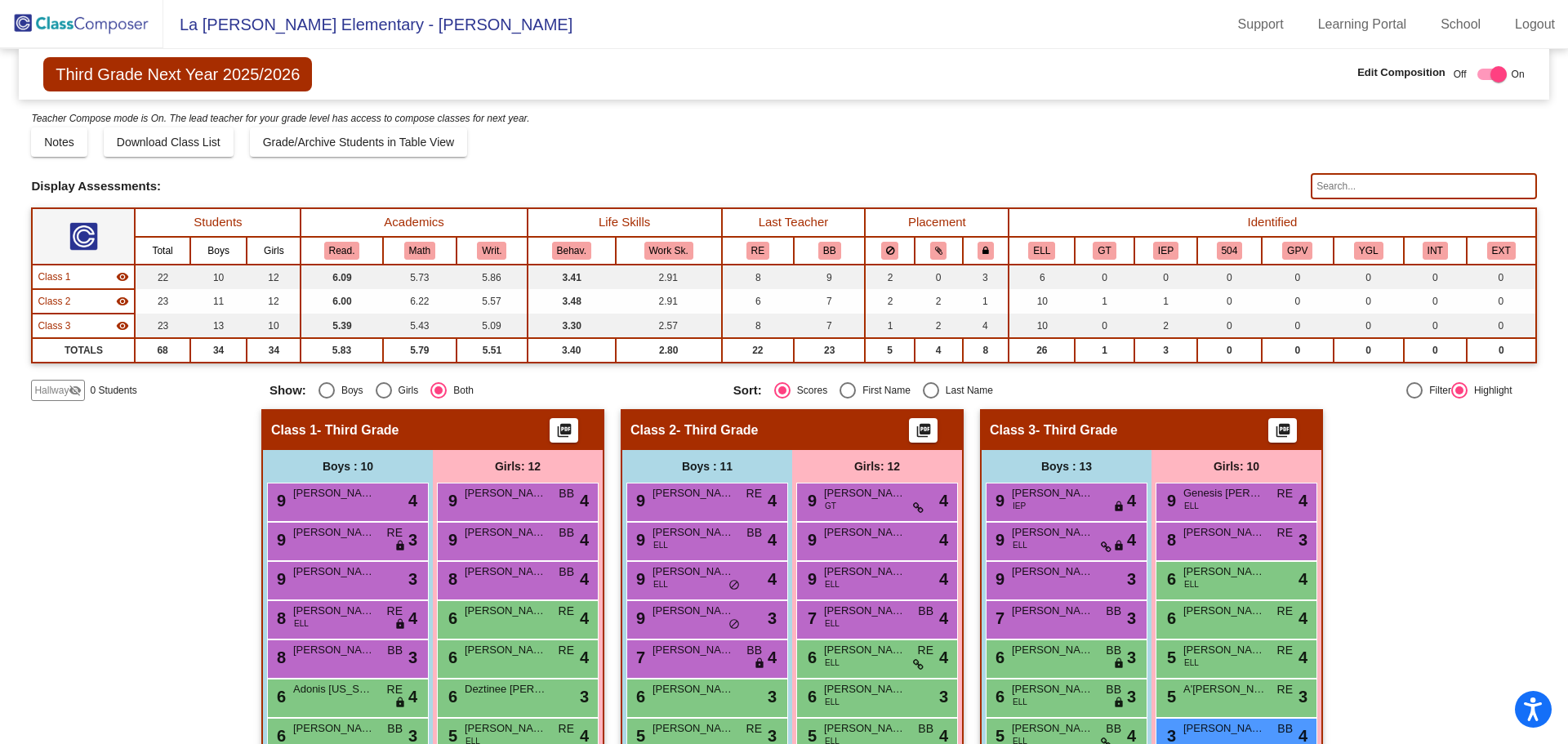
click at [49, 5] on img at bounding box center [81, 24] width 164 height 48
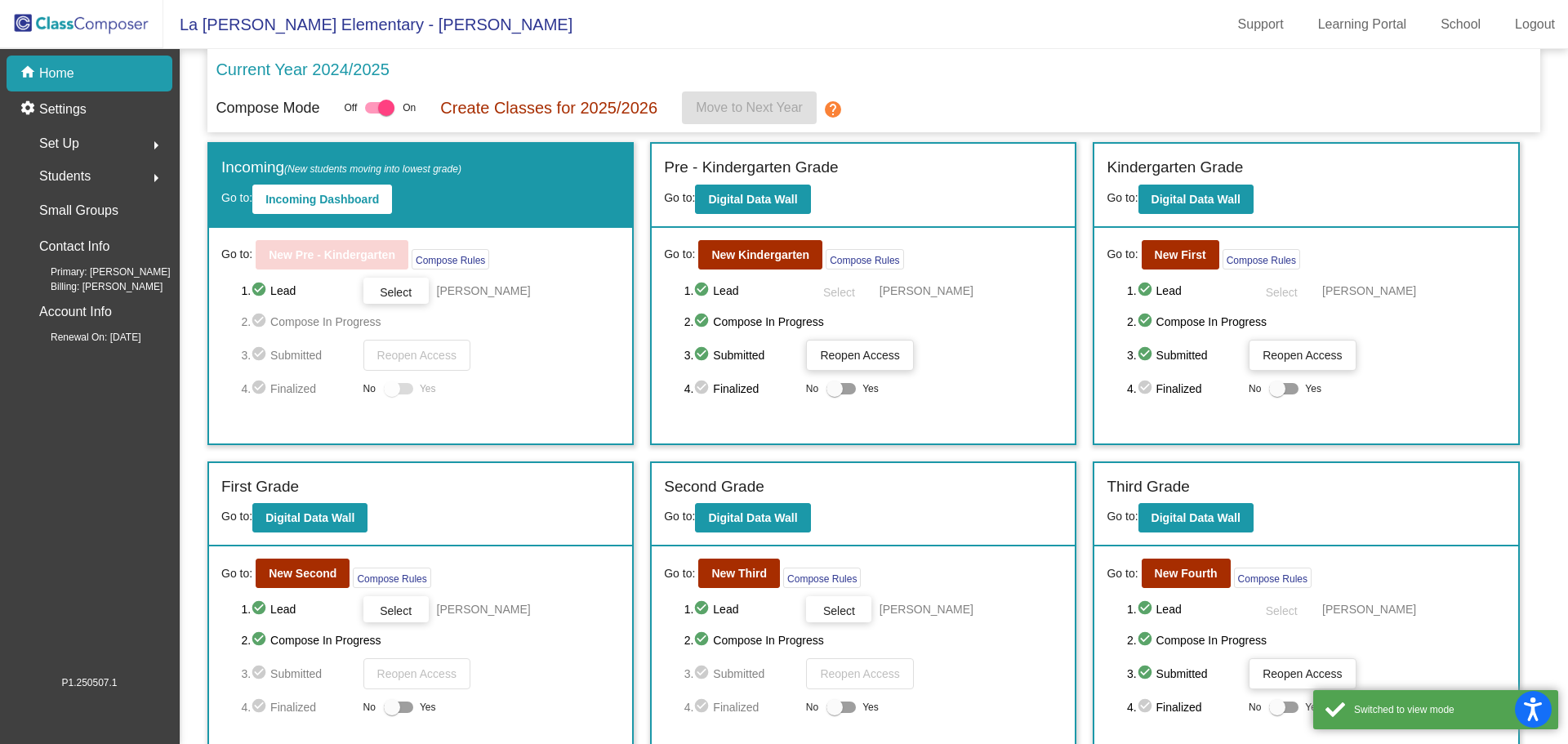
scroll to position [81, 0]
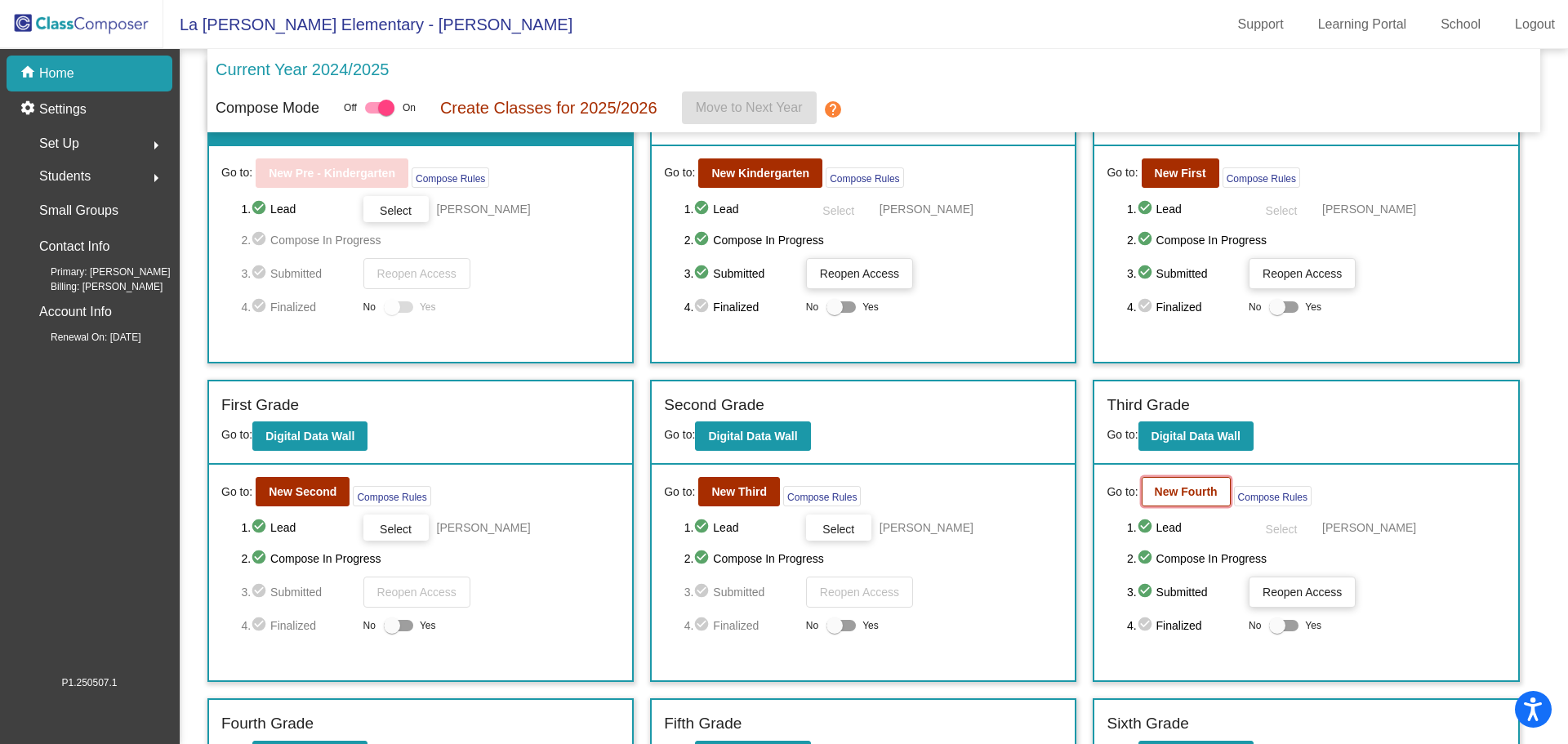
click at [1172, 503] on button "New Fourth" at bounding box center [1186, 491] width 89 height 30
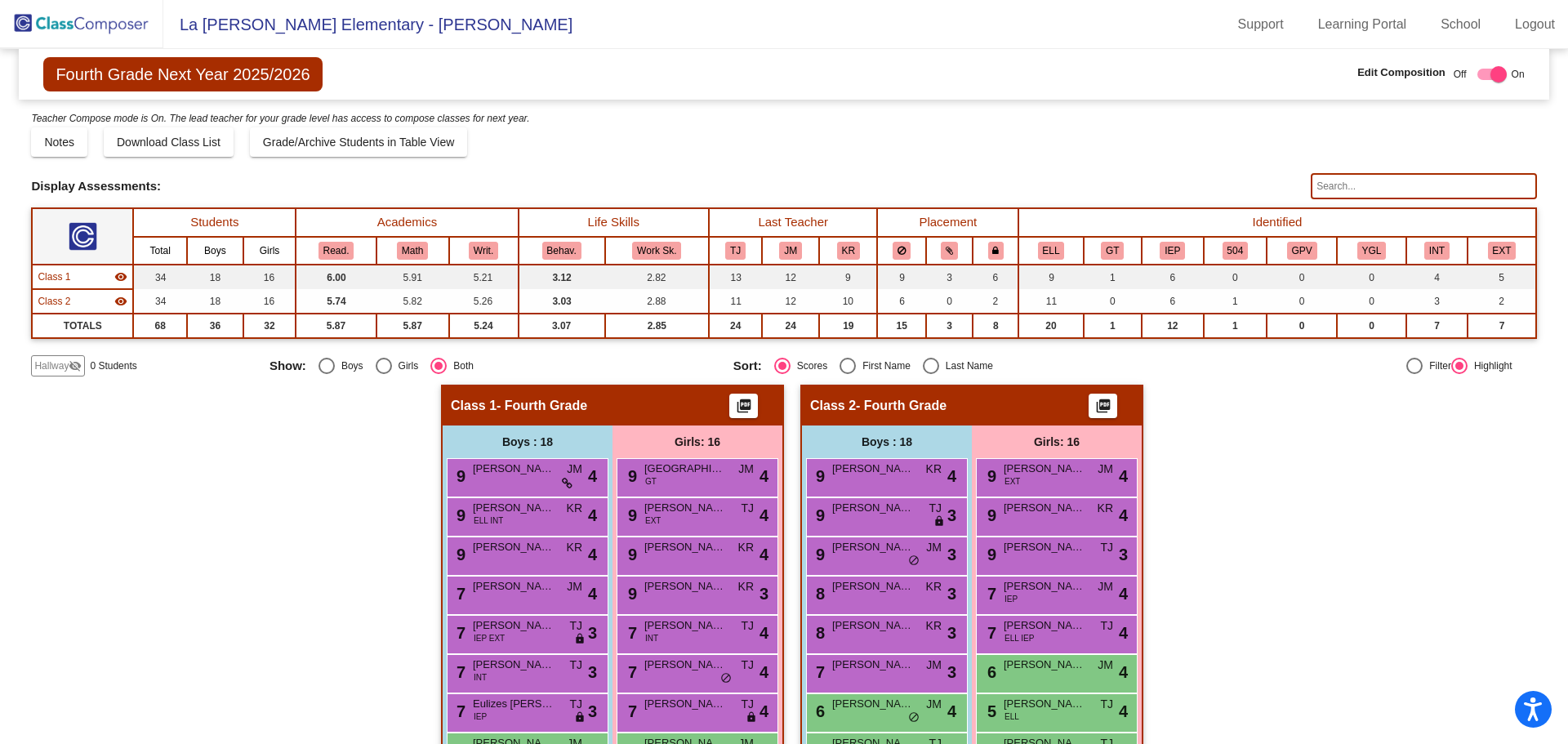
click at [54, 19] on img at bounding box center [81, 24] width 164 height 48
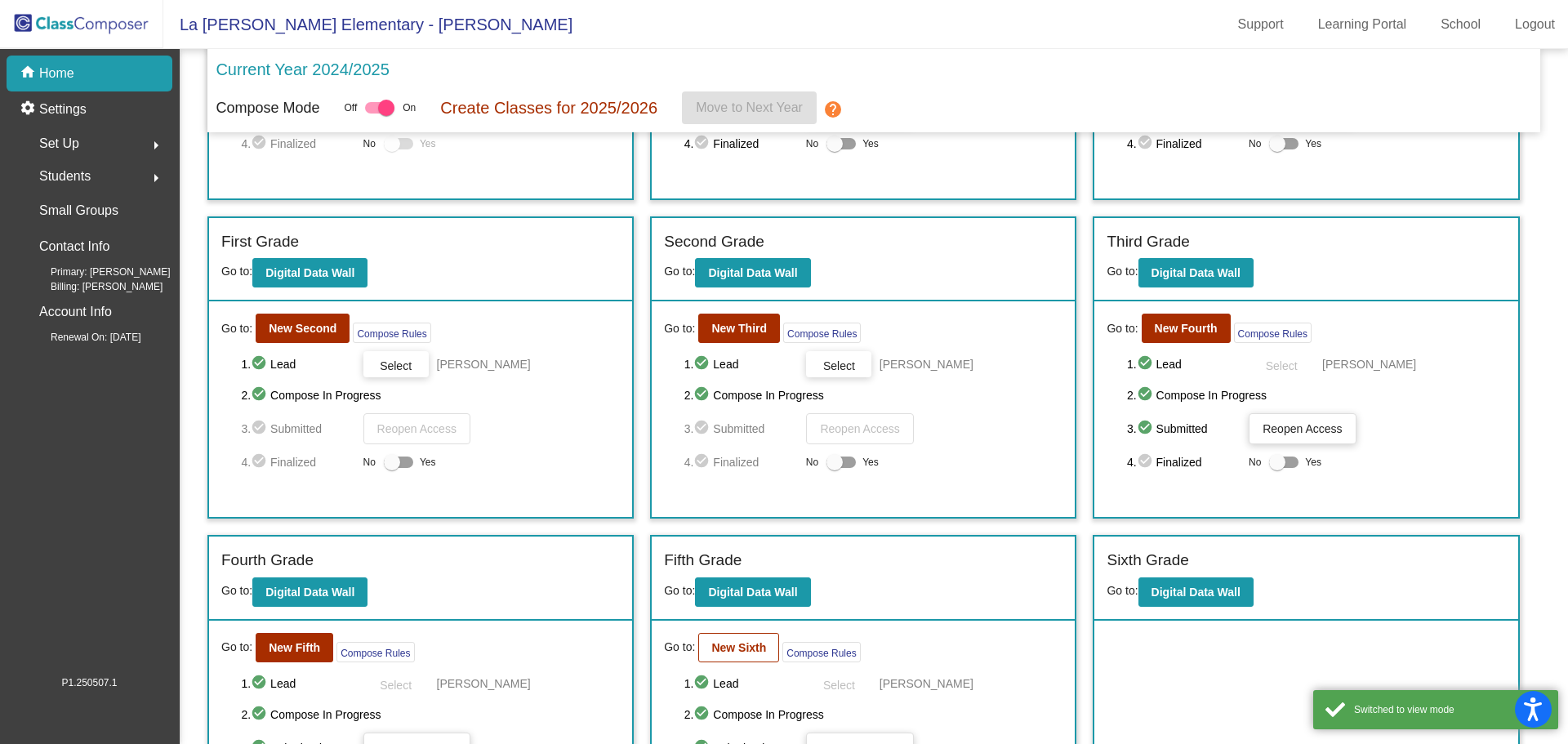
scroll to position [326, 0]
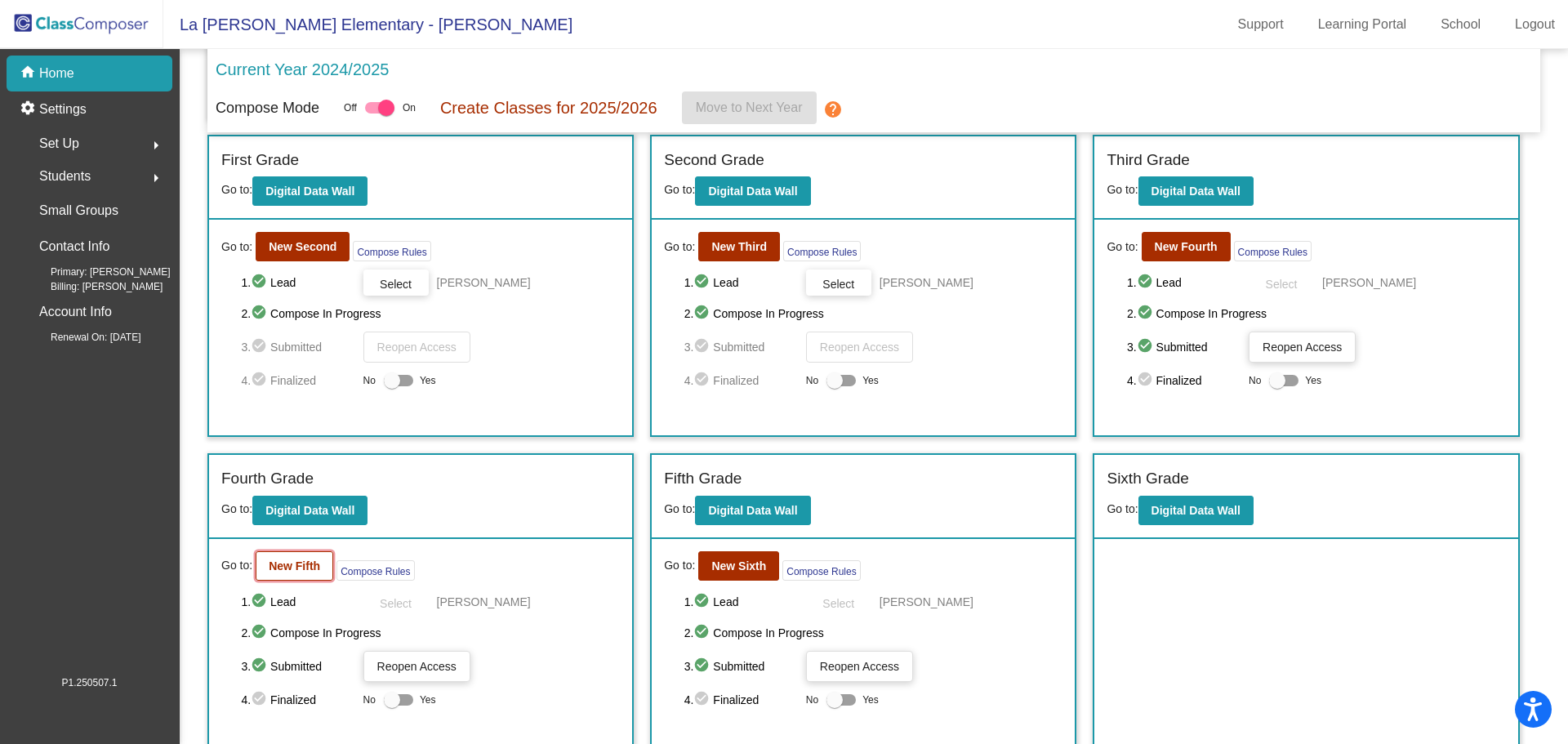
click at [308, 568] on b "New Fifth" at bounding box center [294, 566] width 52 height 13
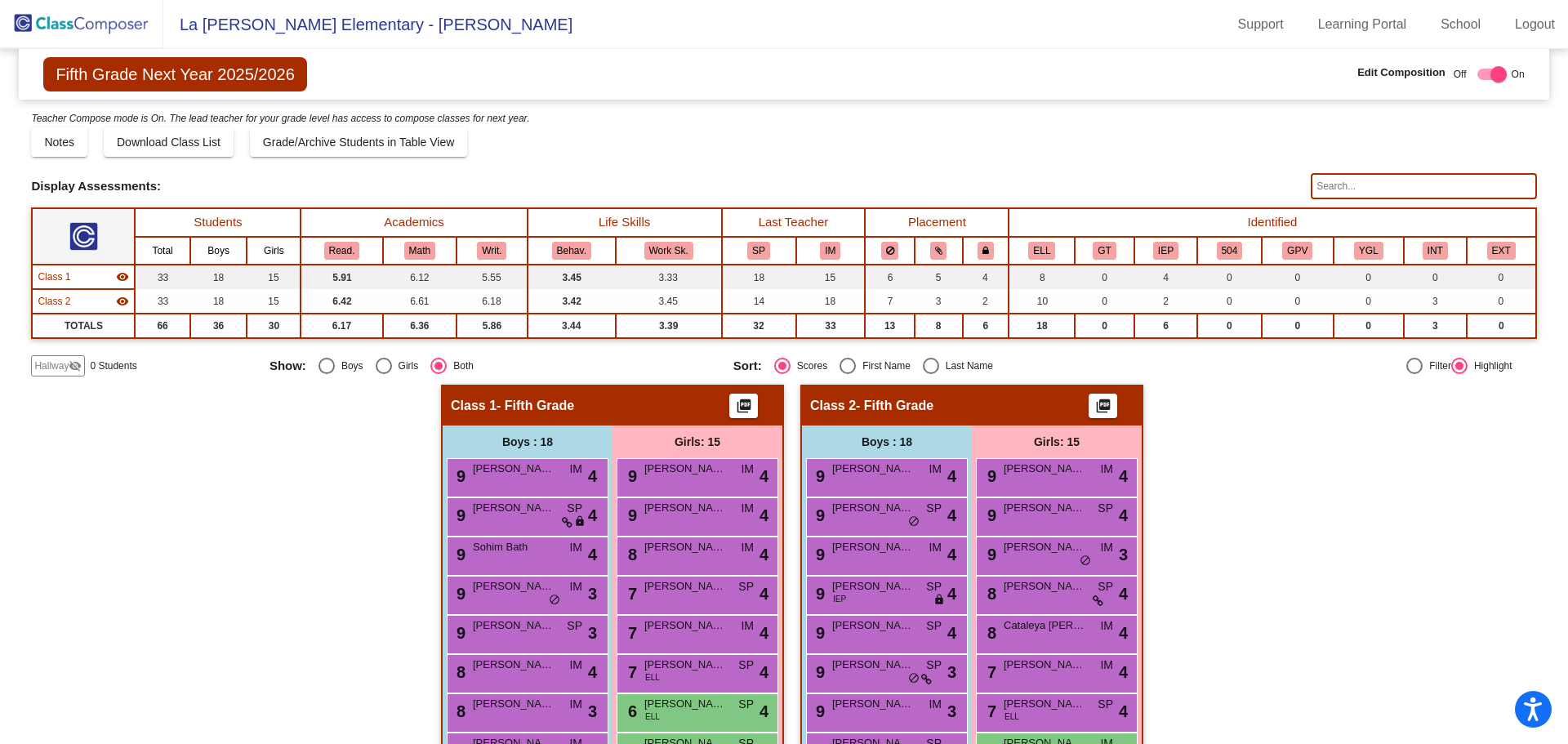
click at [99, 17] on img at bounding box center [81, 24] width 164 height 48
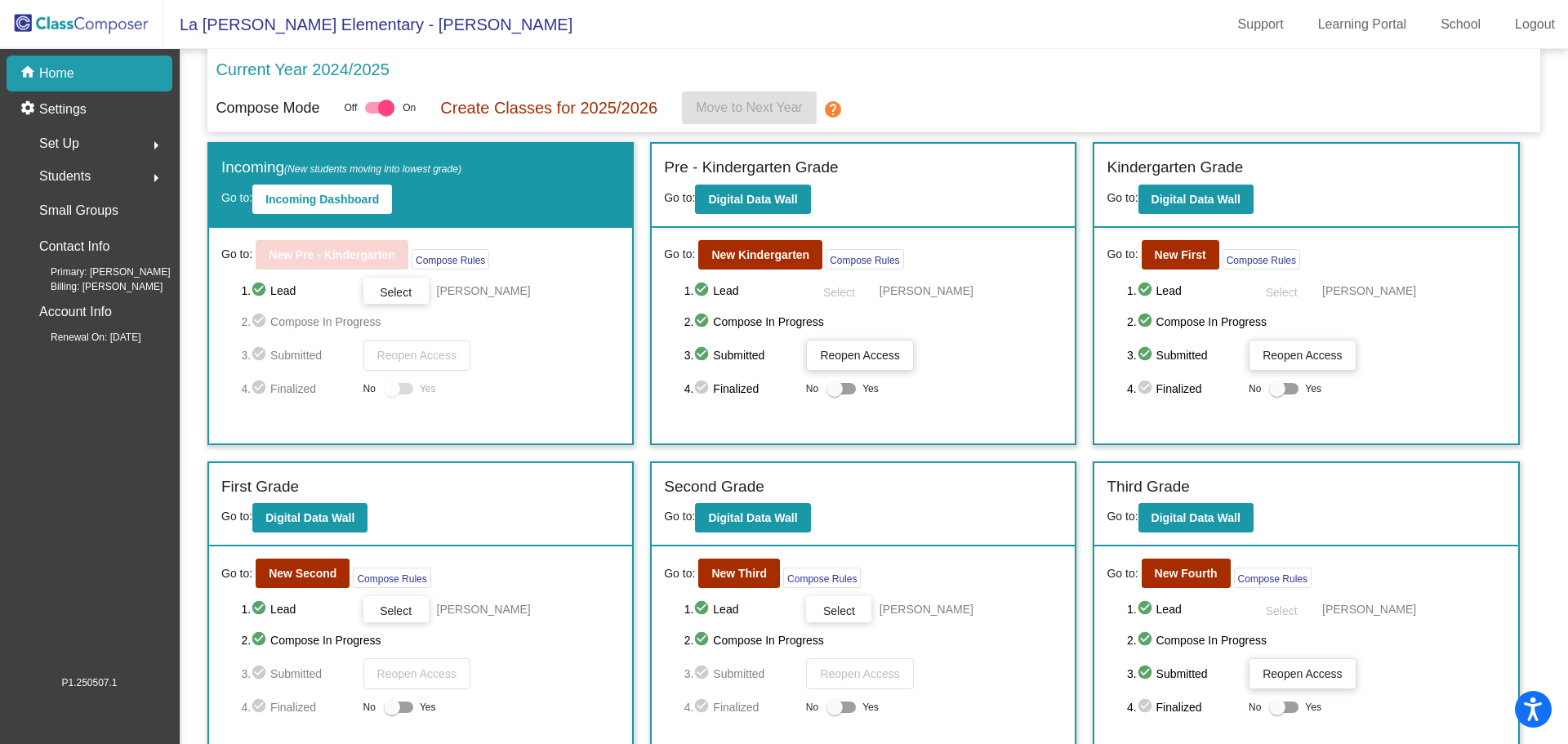
scroll to position [339, 0]
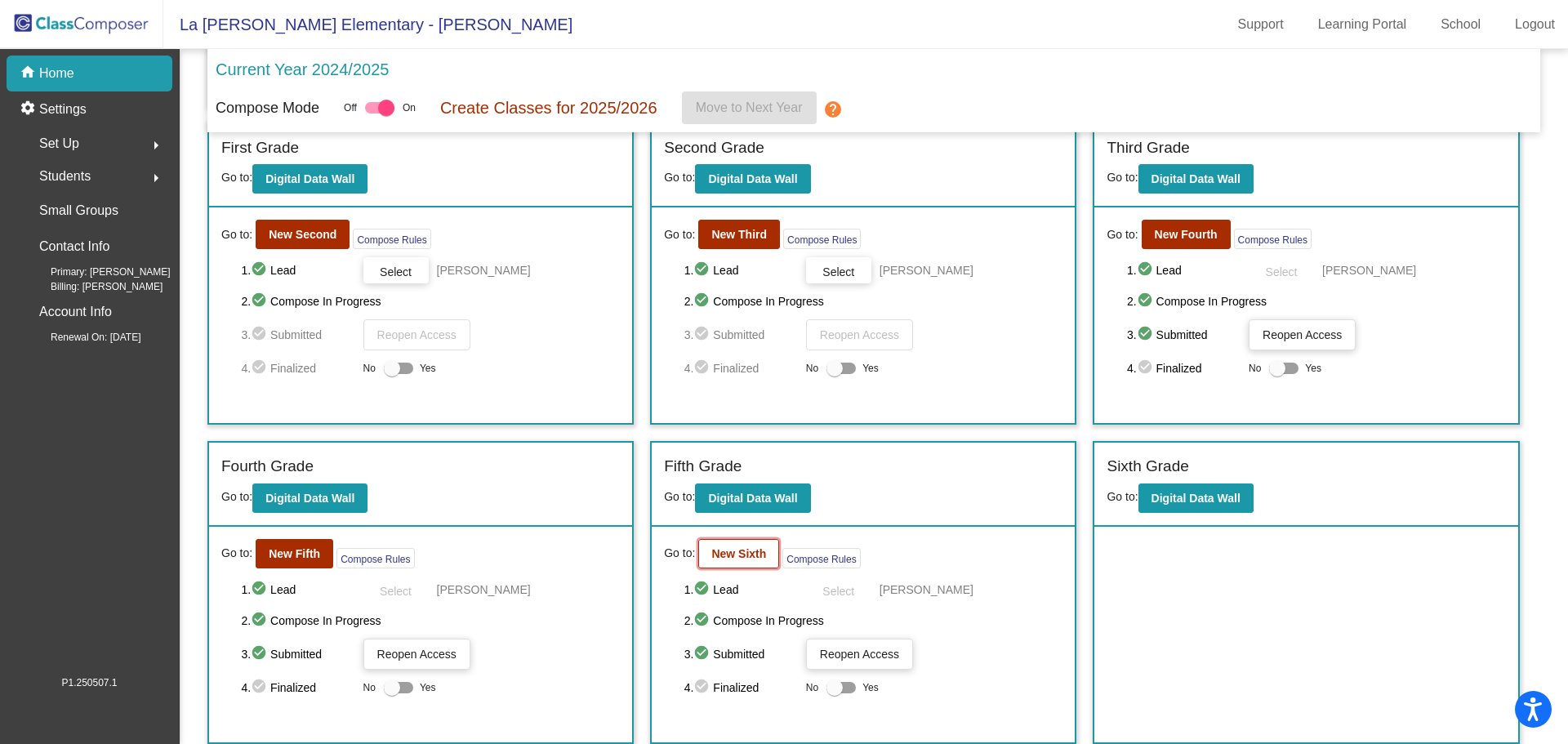
click at [744, 552] on b "New Sixth" at bounding box center [739, 553] width 55 height 13
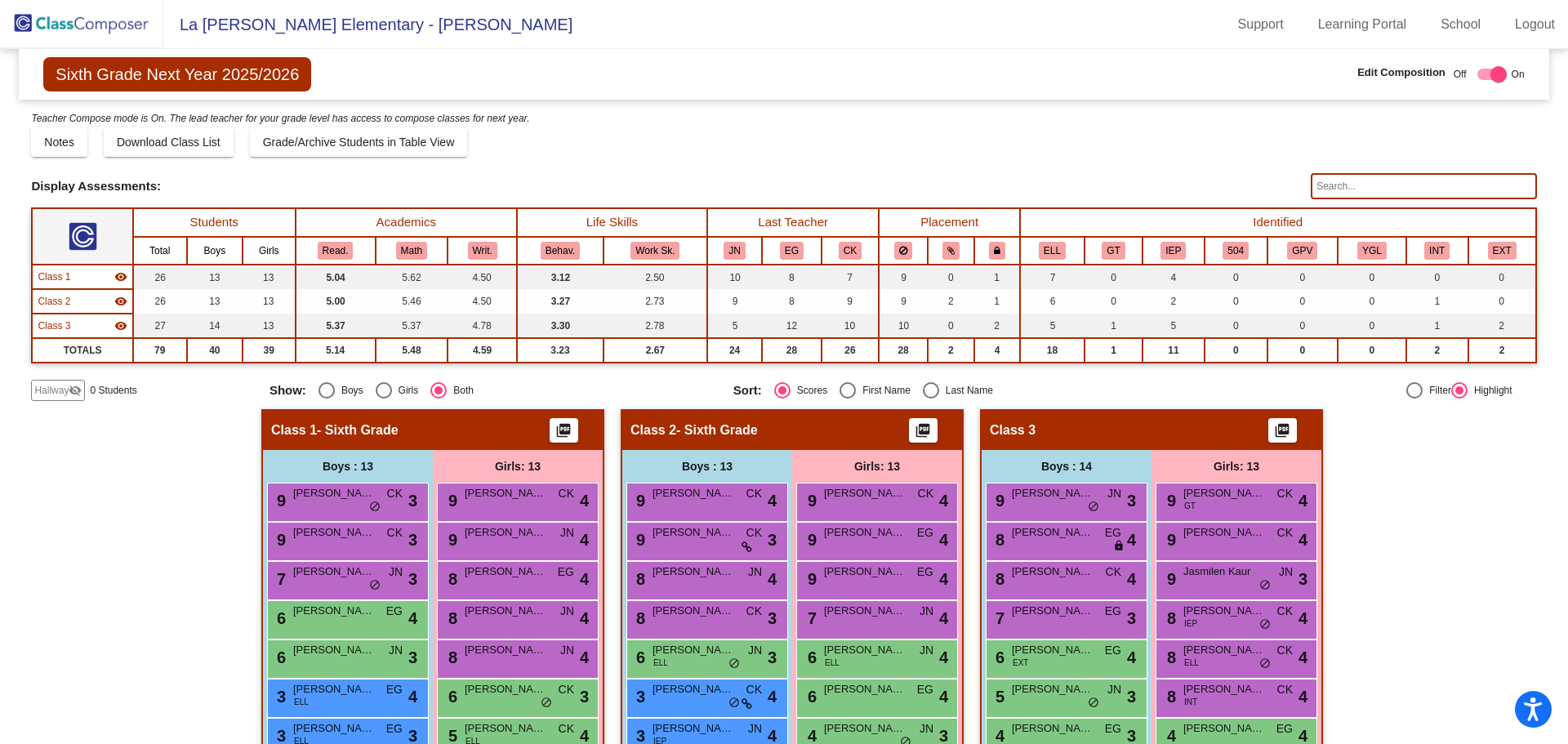
scroll to position [314, 0]
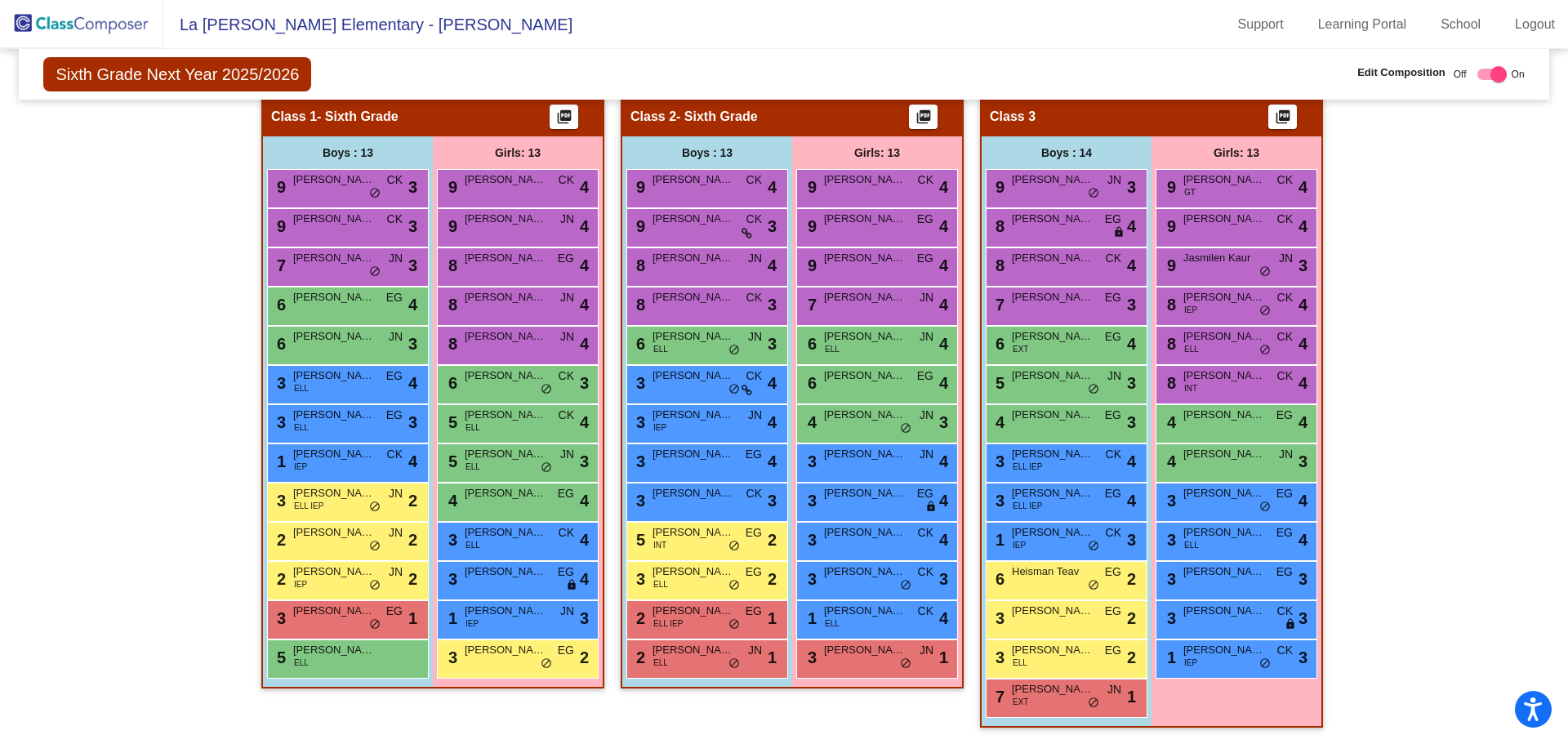
drag, startPoint x: 128, startPoint y: 22, endPoint x: 146, endPoint y: 24, distance: 18.1
click at [129, 22] on img at bounding box center [81, 24] width 164 height 48
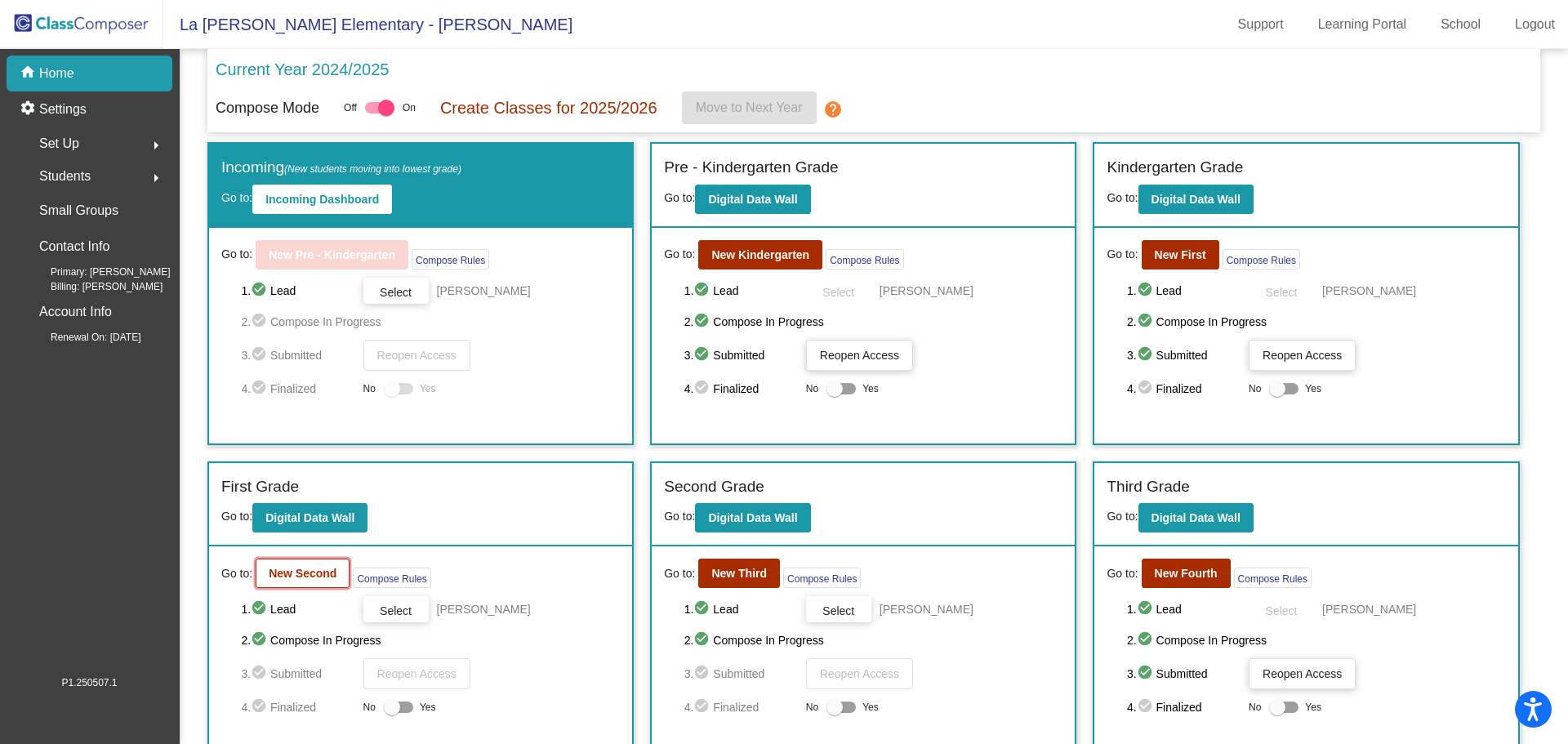
click at [326, 573] on b "New Second" at bounding box center [302, 573] width 68 height 13
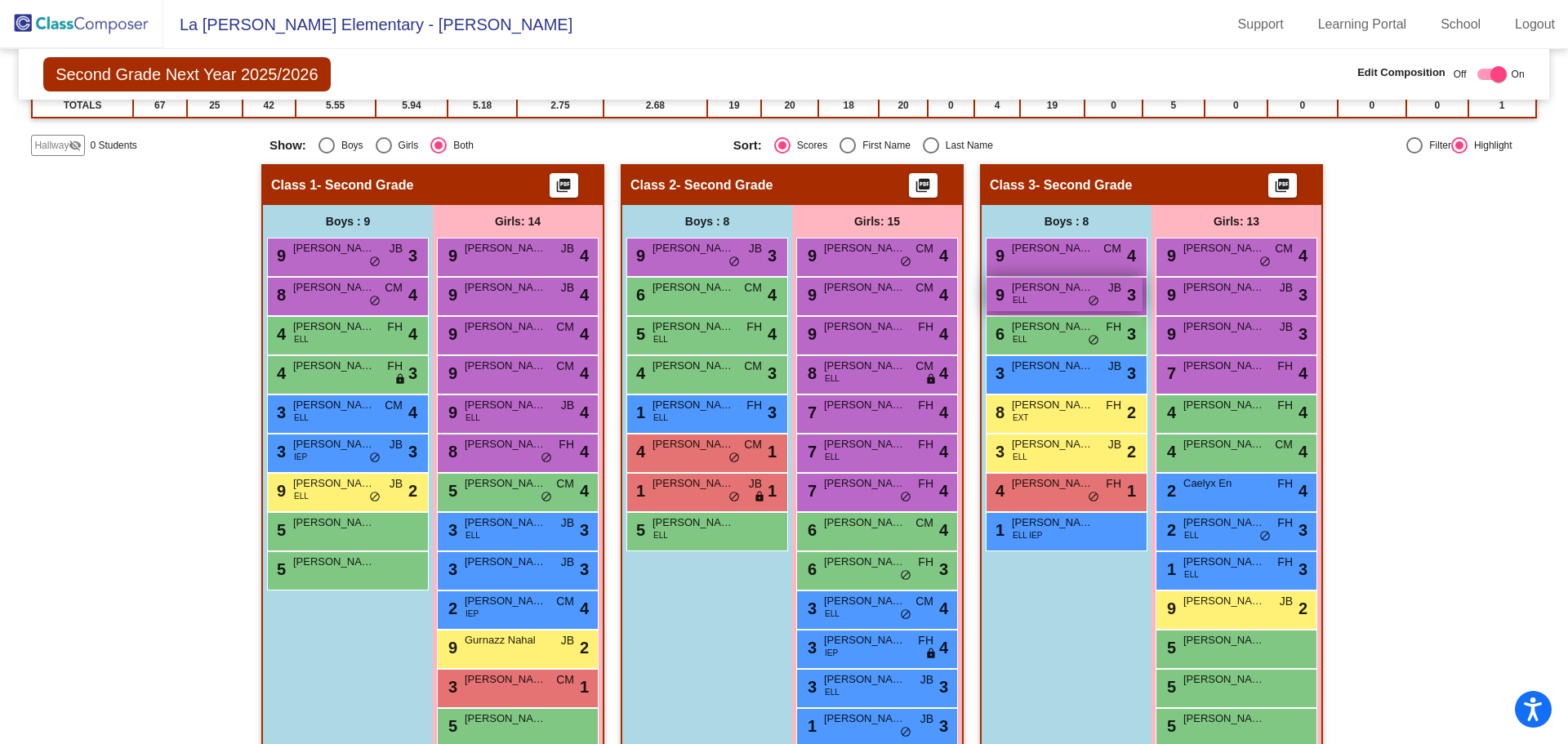
scroll to position [326, 0]
